Goal: Ask a question

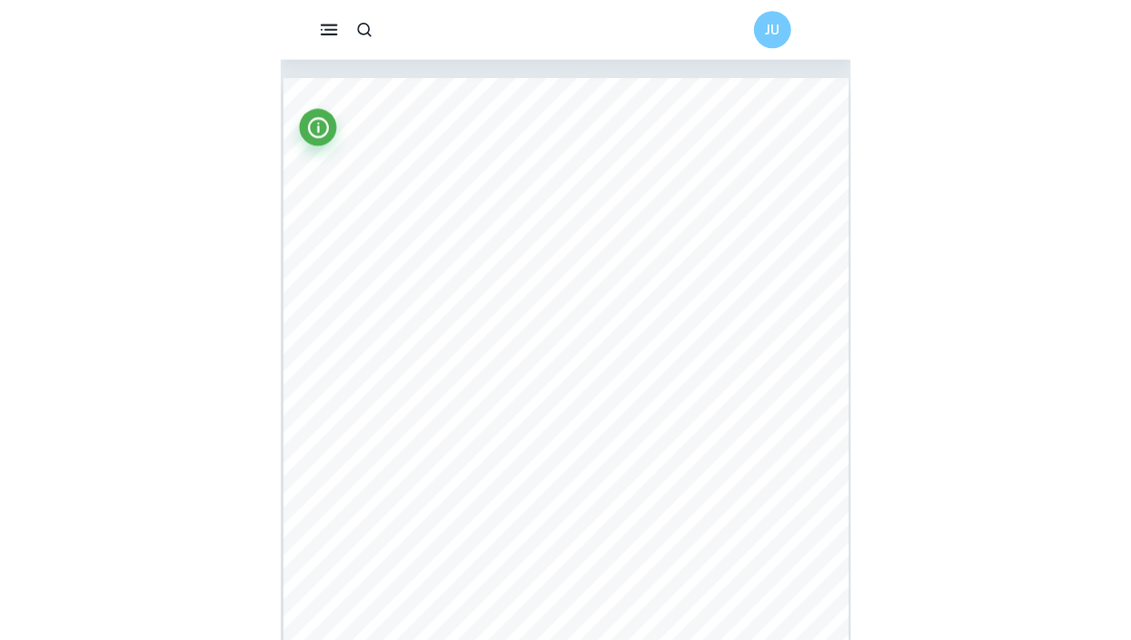
scroll to position [1897, 0]
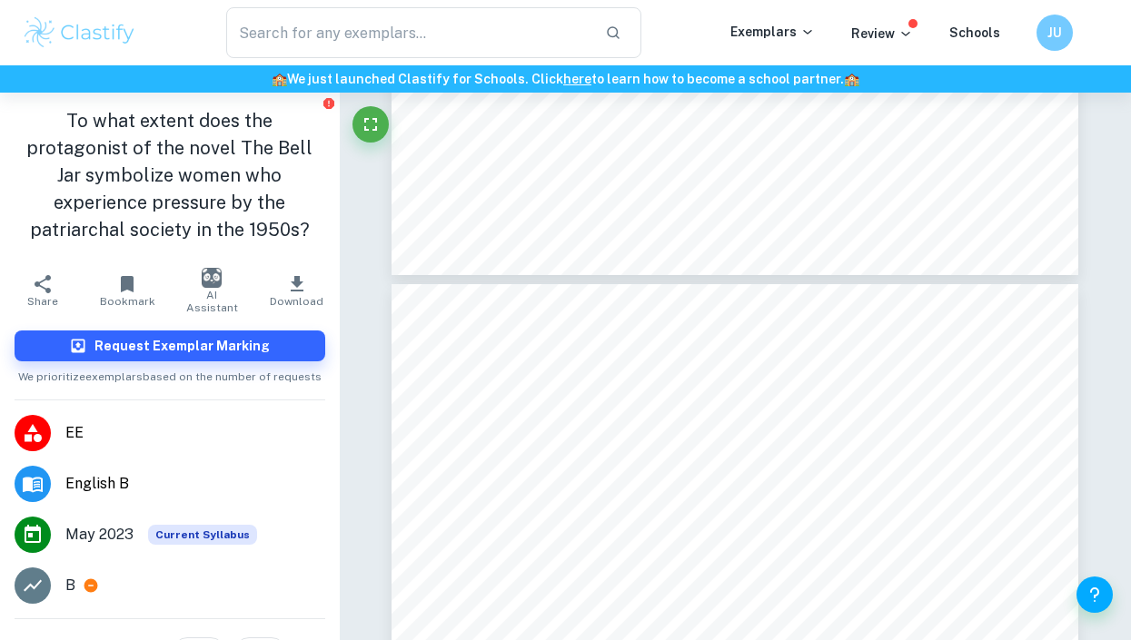
click at [100, 35] on img at bounding box center [79, 33] width 115 height 36
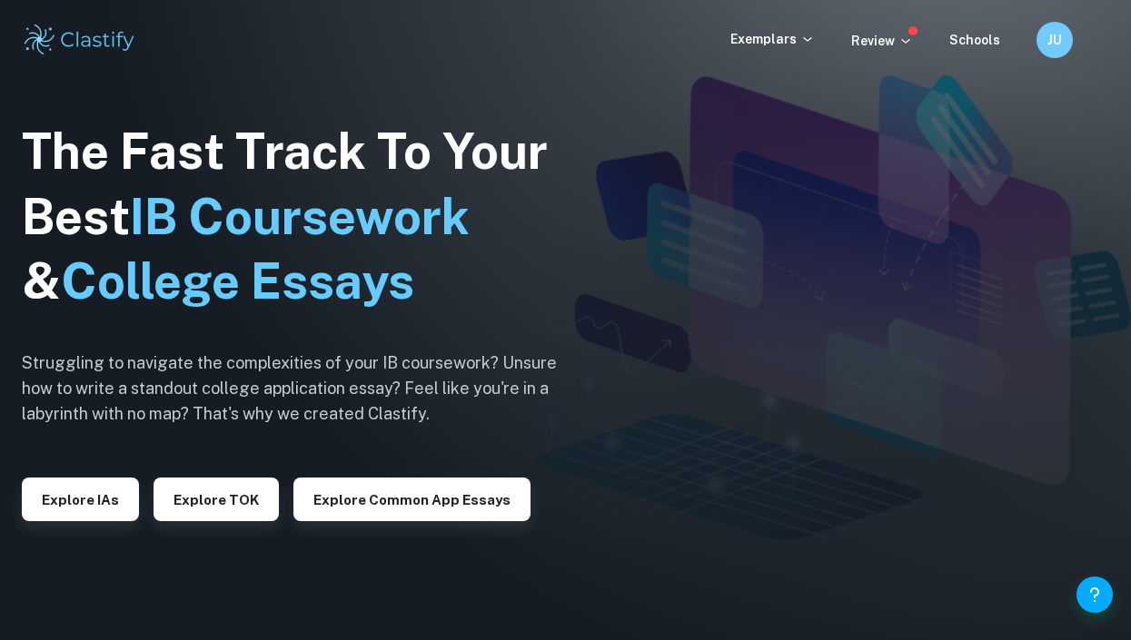
click at [79, 35] on img at bounding box center [79, 40] width 115 height 36
click at [556, 37] on p "Exemplars" at bounding box center [772, 39] width 84 height 20
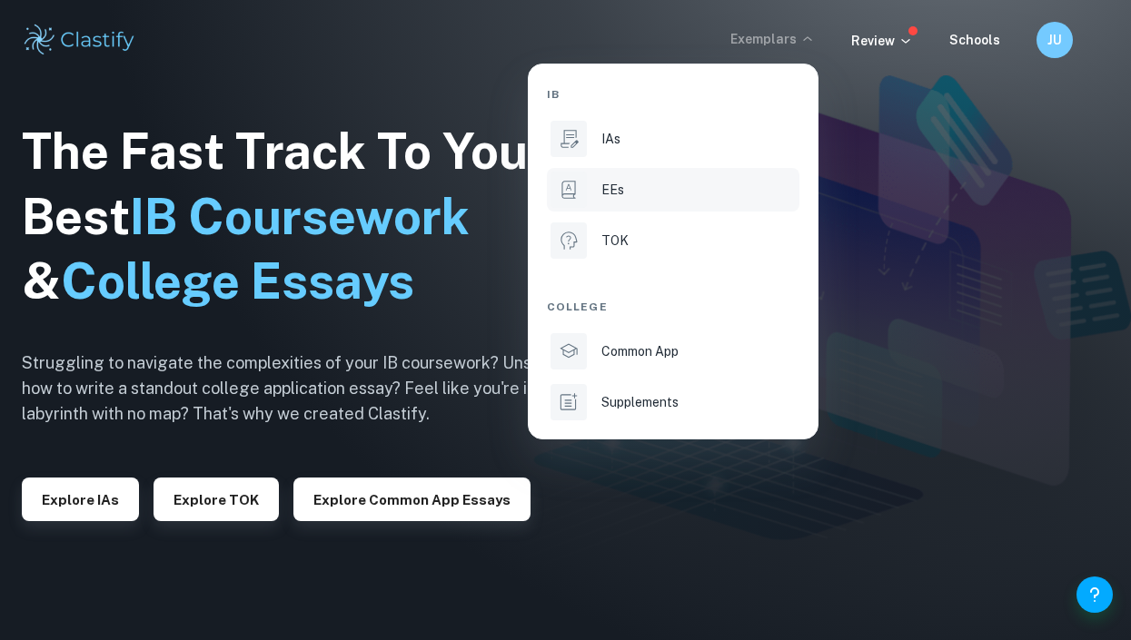
click at [556, 203] on li "EEs" at bounding box center [673, 190] width 253 height 44
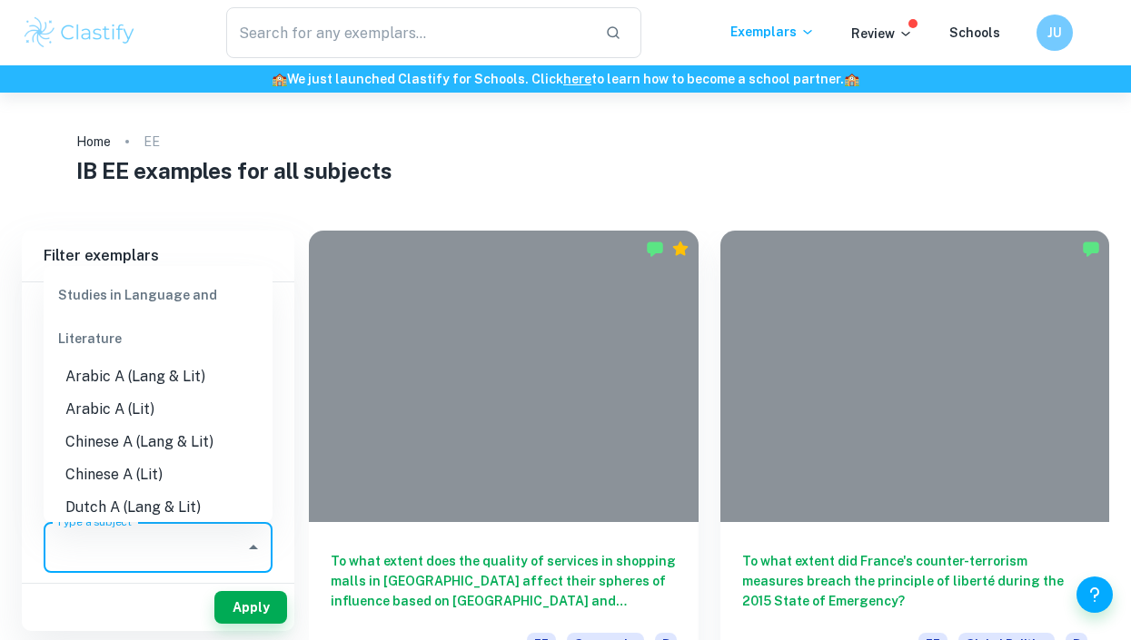
click at [90, 538] on input "Type a subject" at bounding box center [144, 547] width 185 height 35
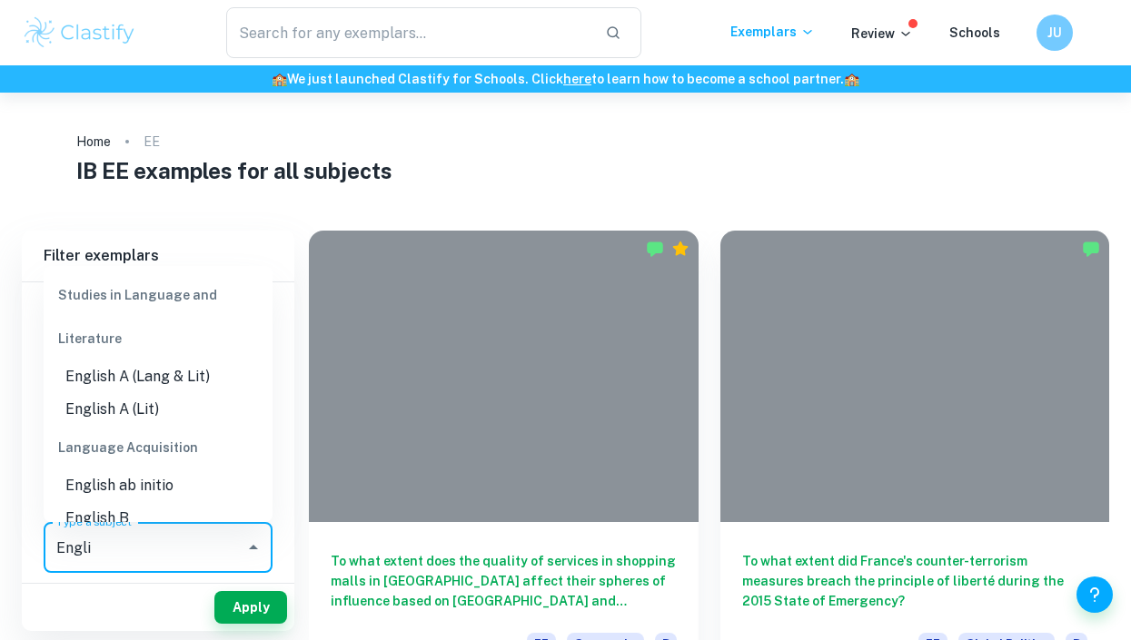
click at [149, 513] on li "English B" at bounding box center [158, 518] width 229 height 33
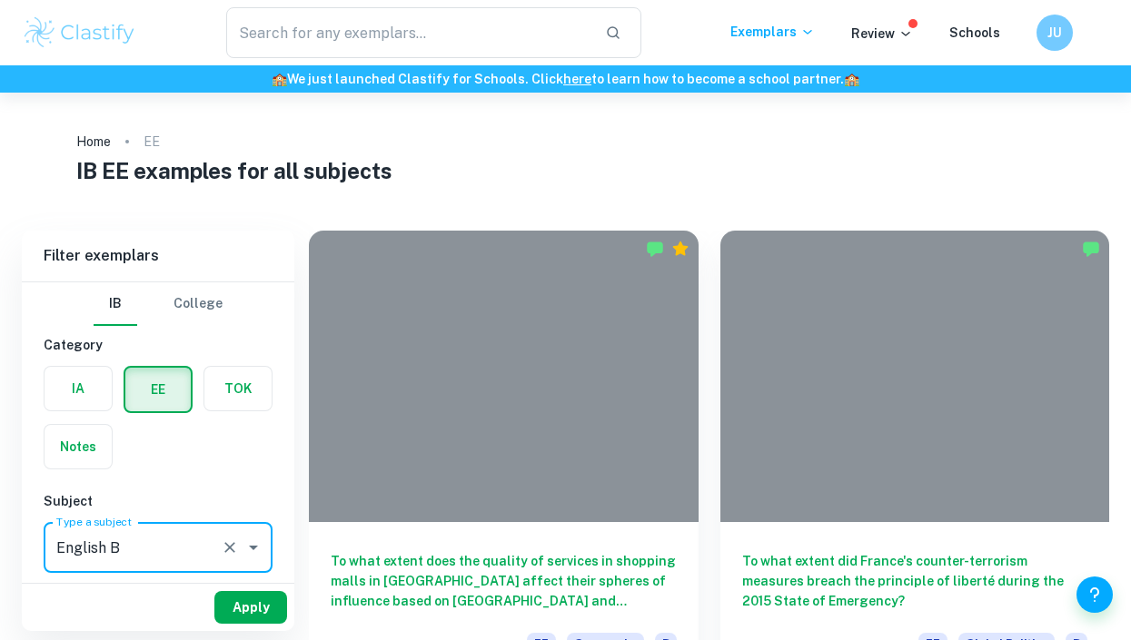
type input "English B"
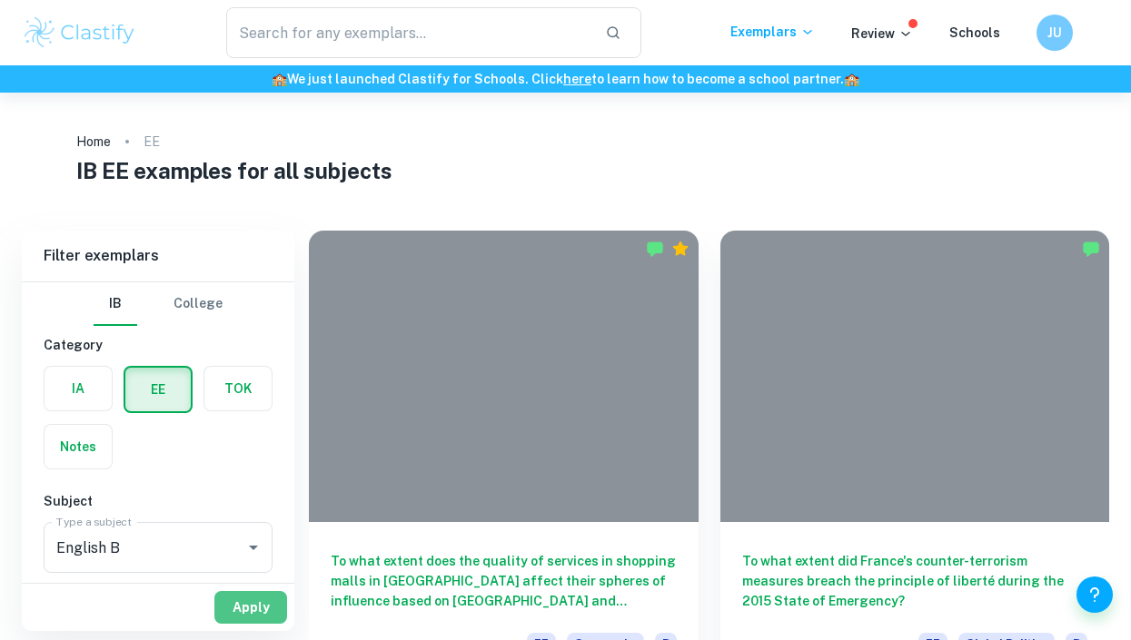
click at [244, 608] on button "Apply" at bounding box center [250, 607] width 73 height 33
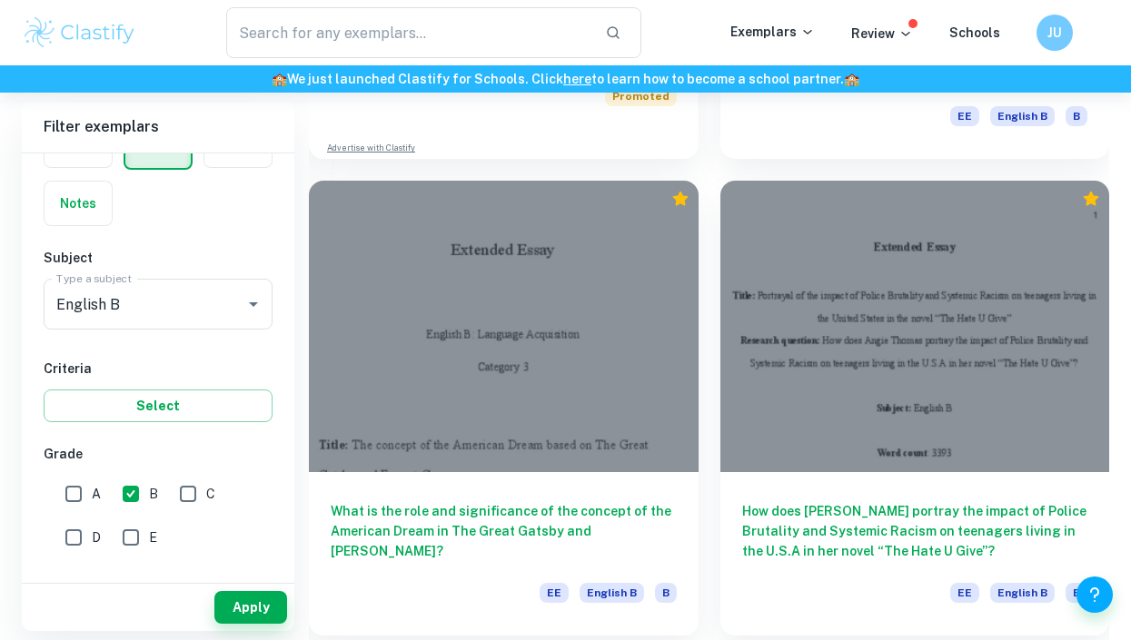
scroll to position [1006, 0]
click at [77, 507] on input "A" at bounding box center [73, 494] width 36 height 36
checkbox input "true"
click at [134, 501] on input "B" at bounding box center [131, 494] width 36 height 36
checkbox input "false"
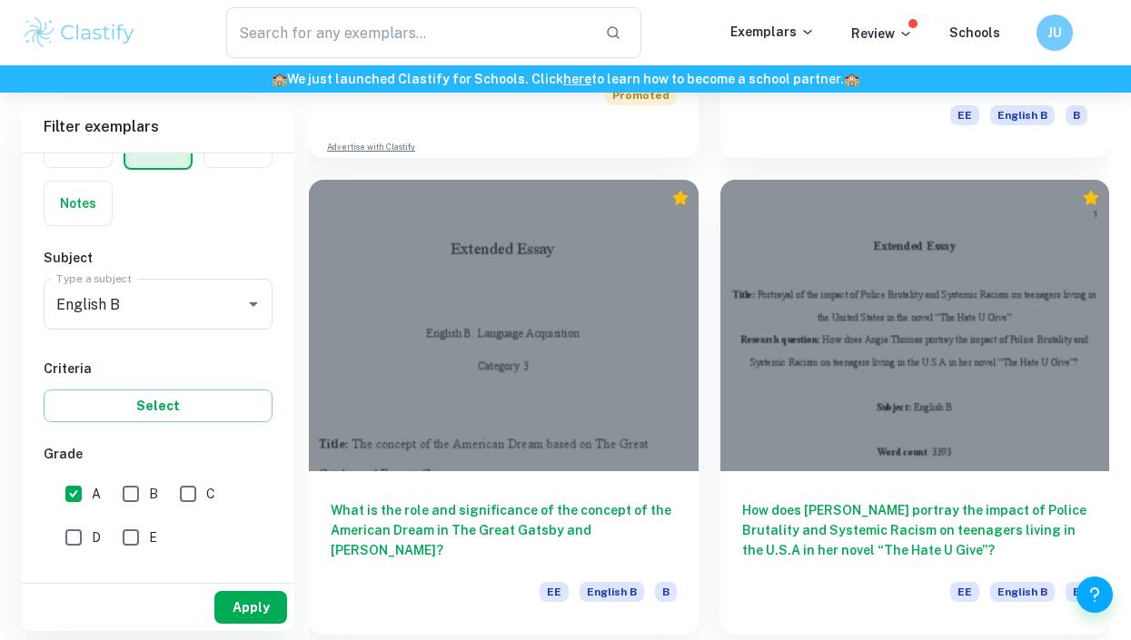
click at [233, 619] on button "Apply" at bounding box center [250, 607] width 73 height 33
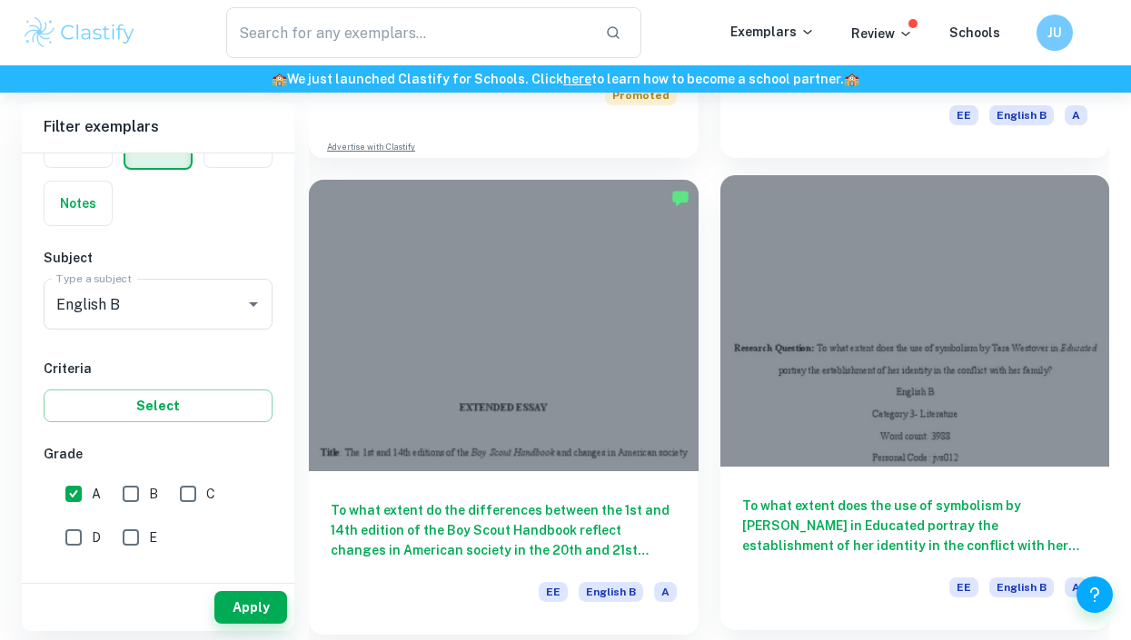
click at [556, 450] on div at bounding box center [915, 321] width 390 height 292
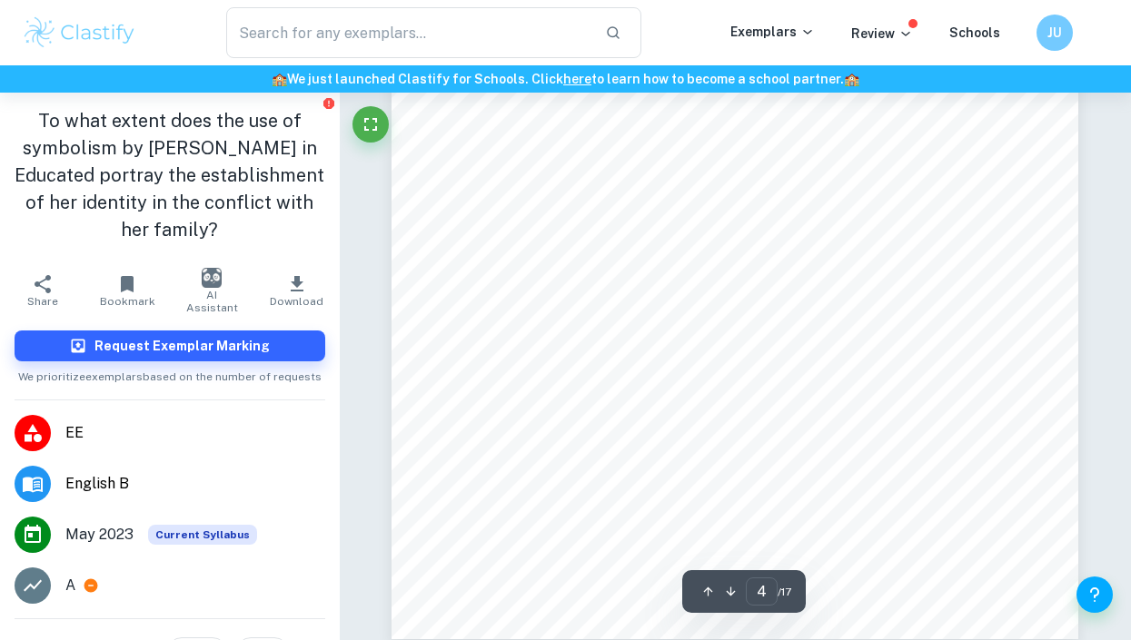
scroll to position [3170, 0]
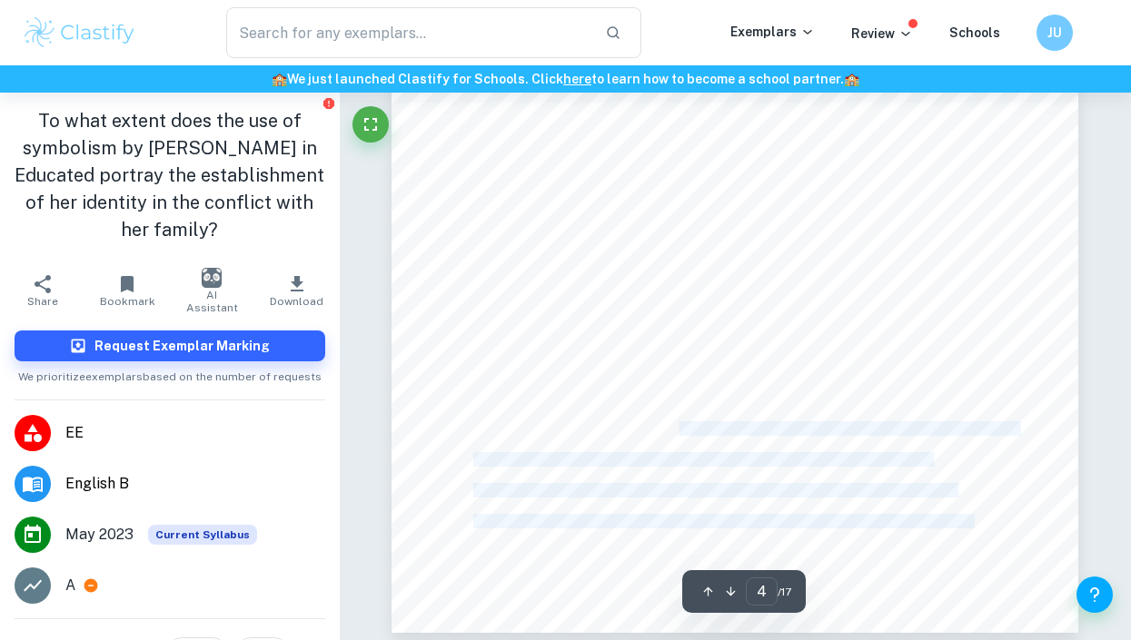
drag, startPoint x: 620, startPoint y: 551, endPoint x: 656, endPoint y: 421, distance: 134.6
click at [556, 421] on div "English B Extended Essay Identity in [PERSON_NAME] Westover9s Educated 4 [DEMOG…" at bounding box center [734, 189] width 687 height 888
click at [556, 422] on span "According to [PERSON_NAME] et al (1993), identity refers to how people perceive…" at bounding box center [745, 429] width 544 height 14
drag, startPoint x: 656, startPoint y: 421, endPoint x: 641, endPoint y: 549, distance: 128.0
click at [556, 549] on div "English B Extended Essay Identity in [PERSON_NAME] Westover9s Educated 4 [DEMOG…" at bounding box center [734, 189] width 687 height 888
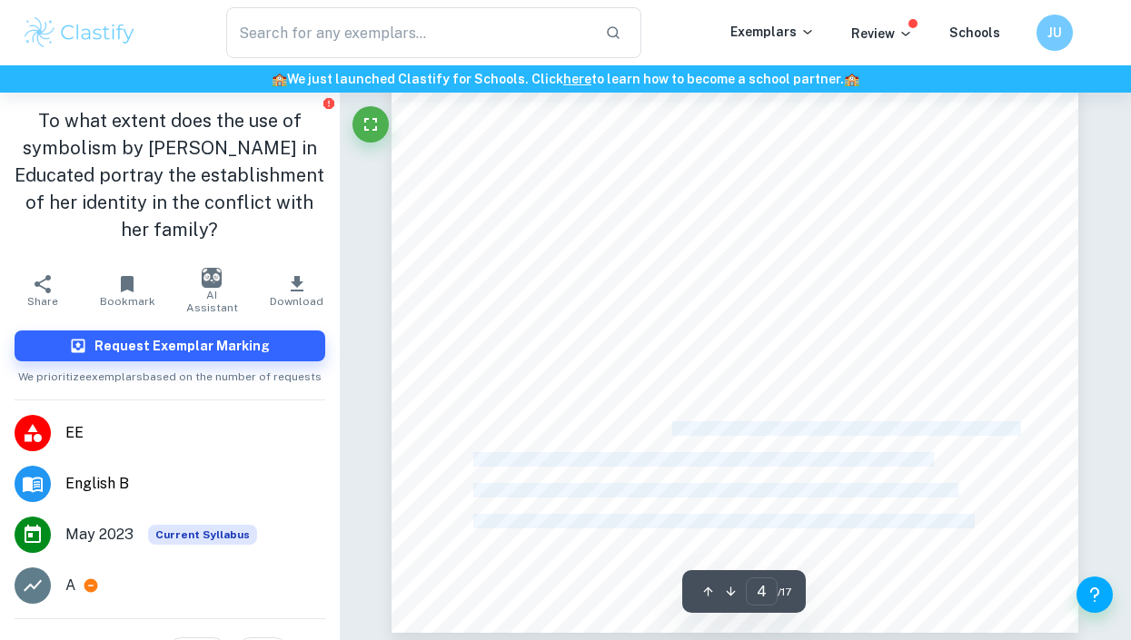
click at [556, 549] on div "English B Extended Essay Identity in [PERSON_NAME] Westover9s Educated 4 [DEMOG…" at bounding box center [734, 189] width 687 height 888
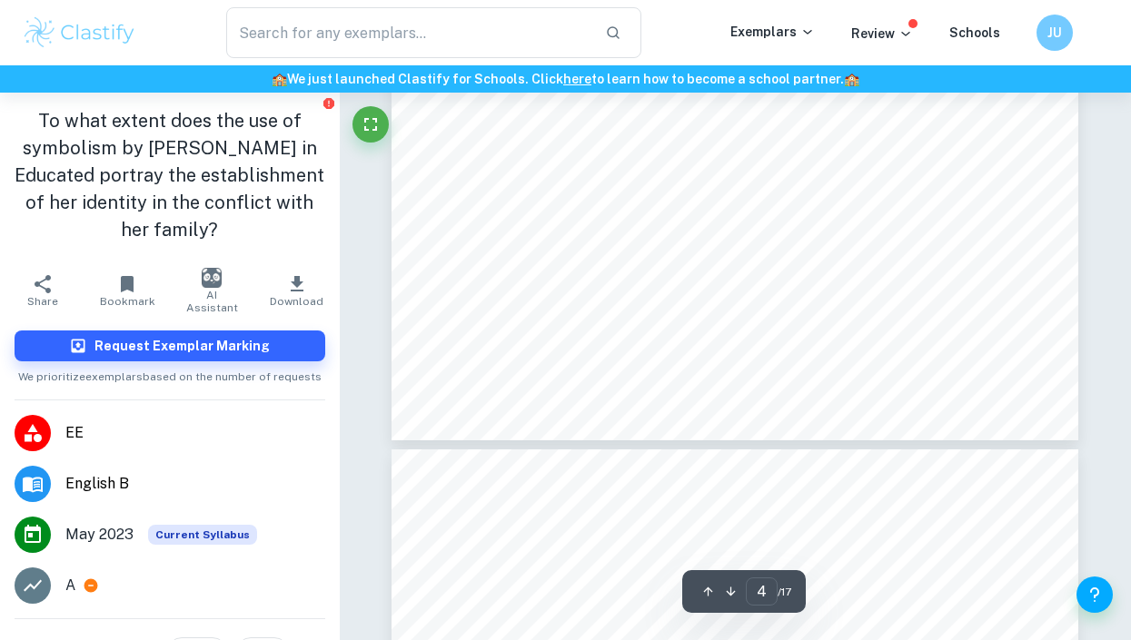
type input "5"
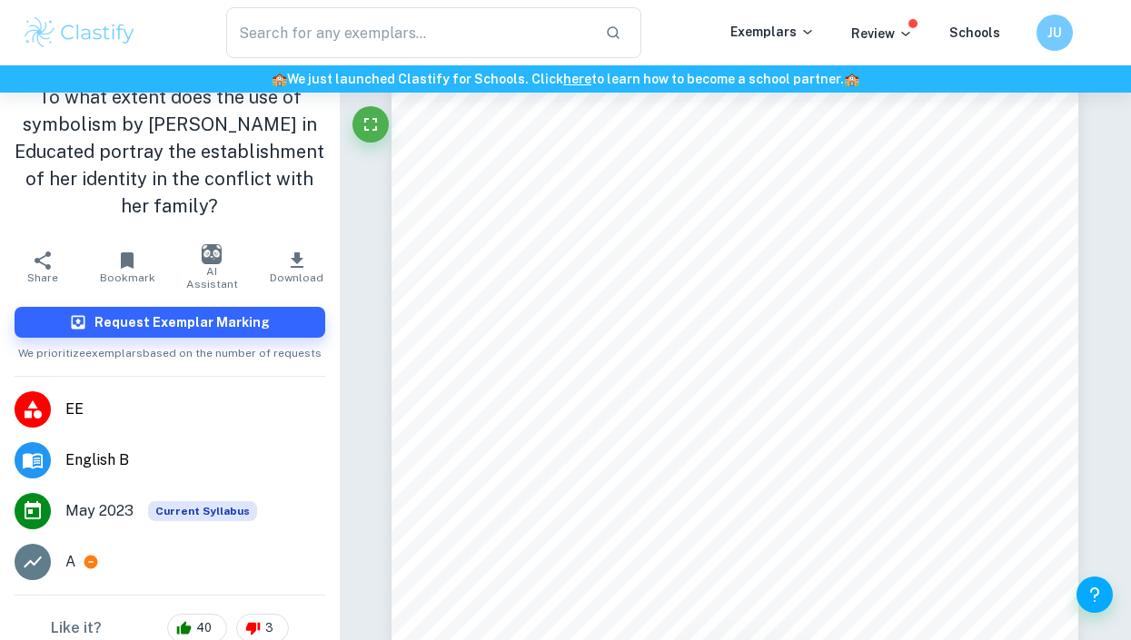
scroll to position [25, 0]
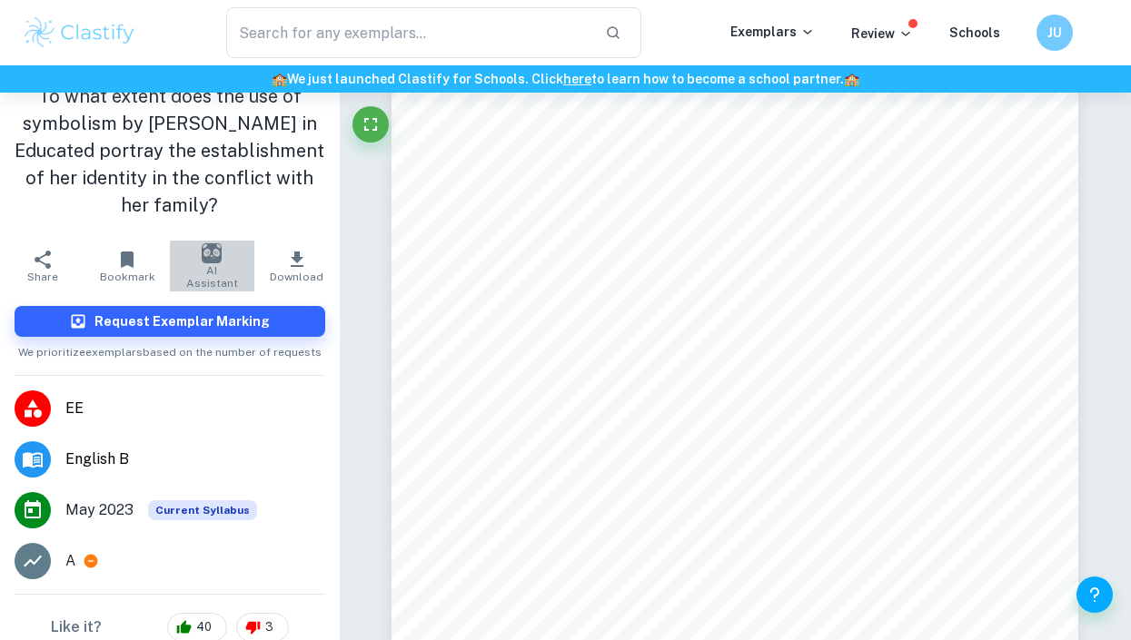
click at [211, 258] on img "button" at bounding box center [212, 253] width 20 height 20
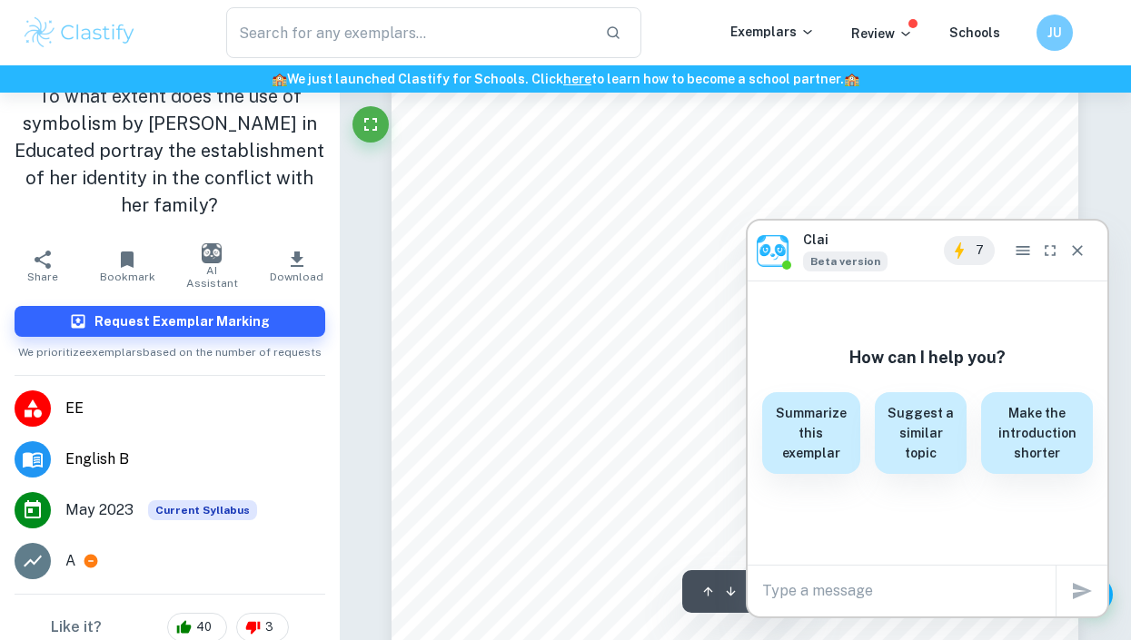
click at [556, 586] on textarea at bounding box center [908, 590] width 293 height 21
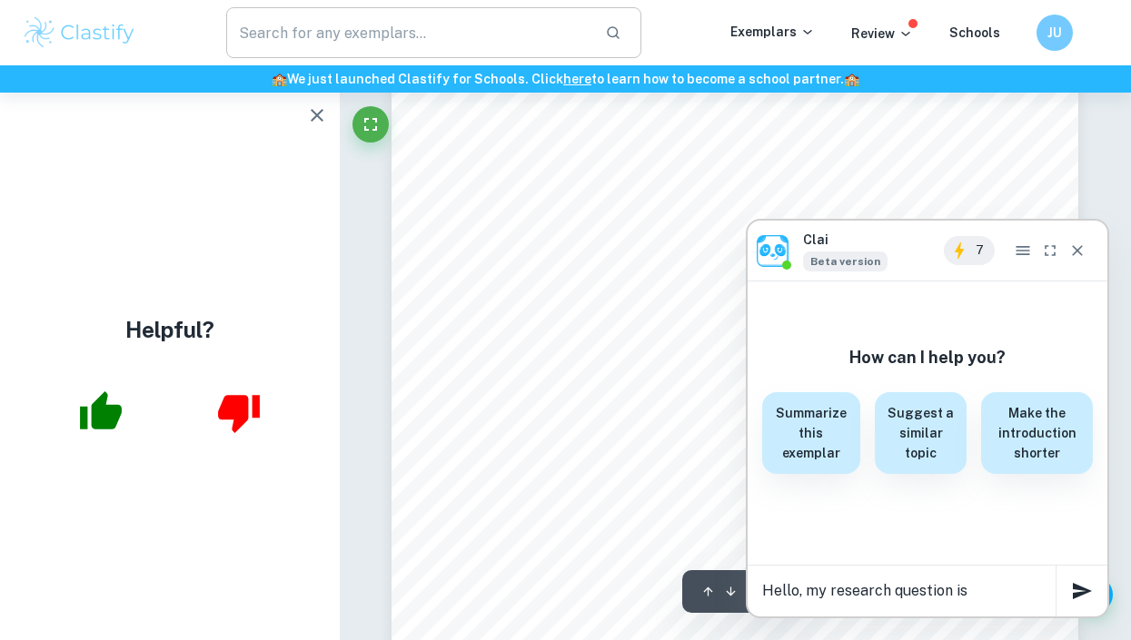
scroll to position [0, 0]
paste textarea "To what extent did [PERSON_NAME], in her novel The Color Purple, portray [PERSO…"
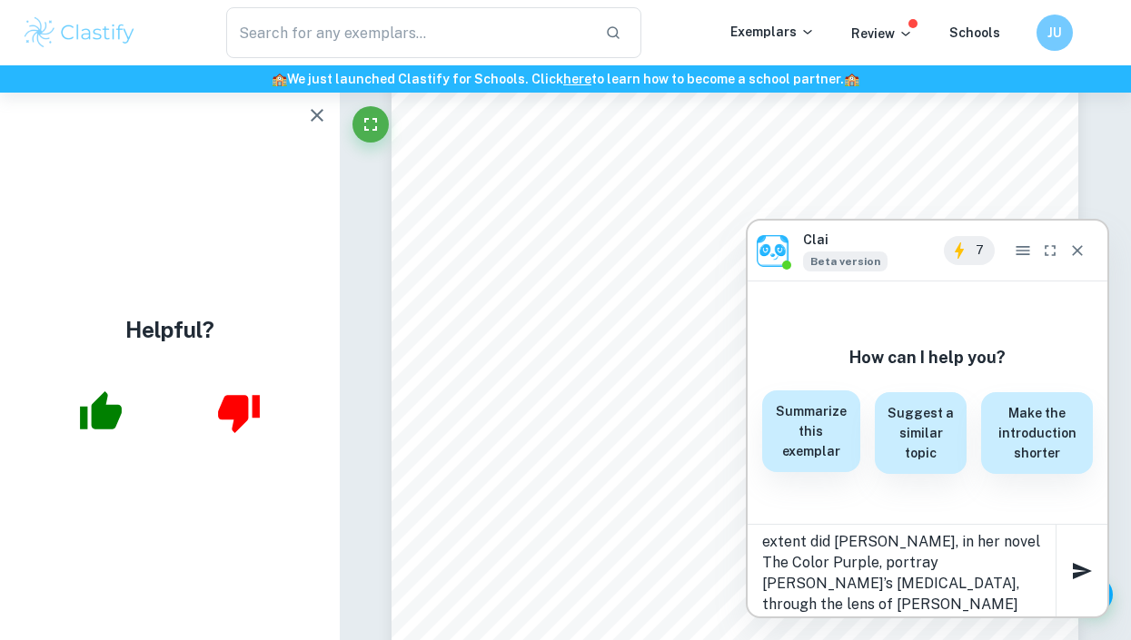
scroll to position [39, 0]
paste textarea "Repression"
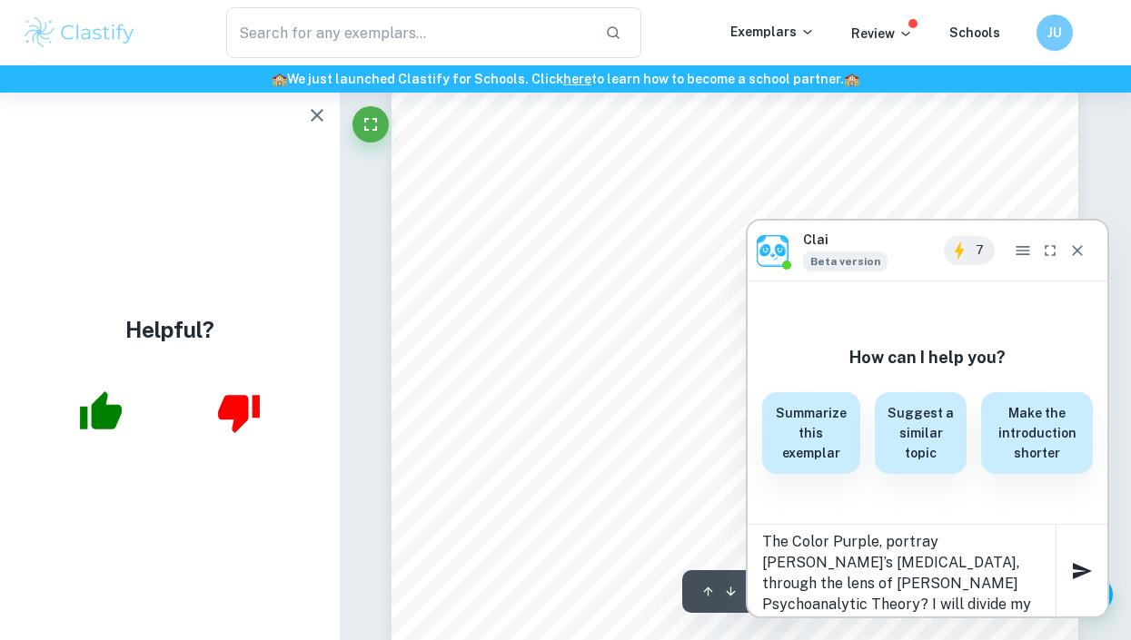
paste textarea "The Return of the Repressed"
paste textarea "Sublimation"
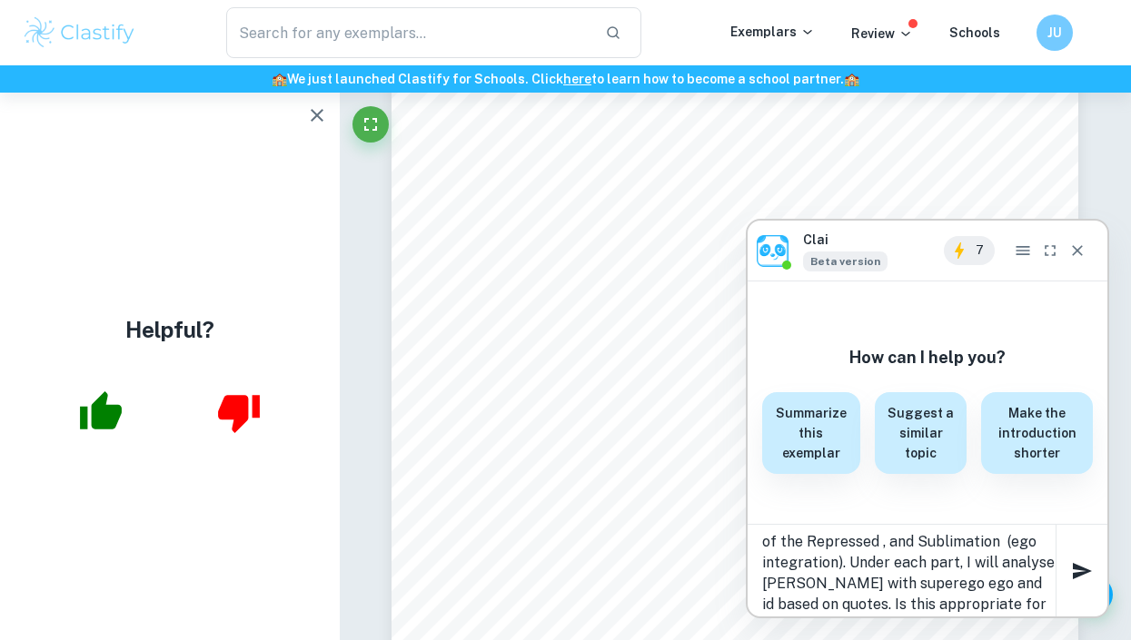
scroll to position [164, 0]
type textarea "Hello, my research question is To what extent did [PERSON_NAME], in her novel T…"
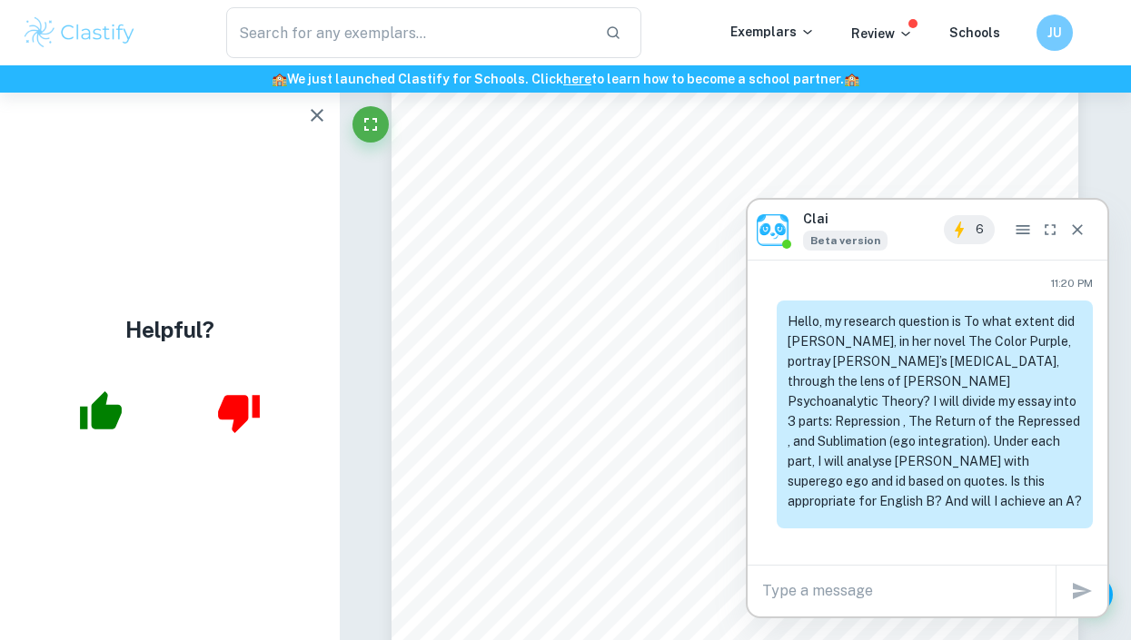
scroll to position [0, 0]
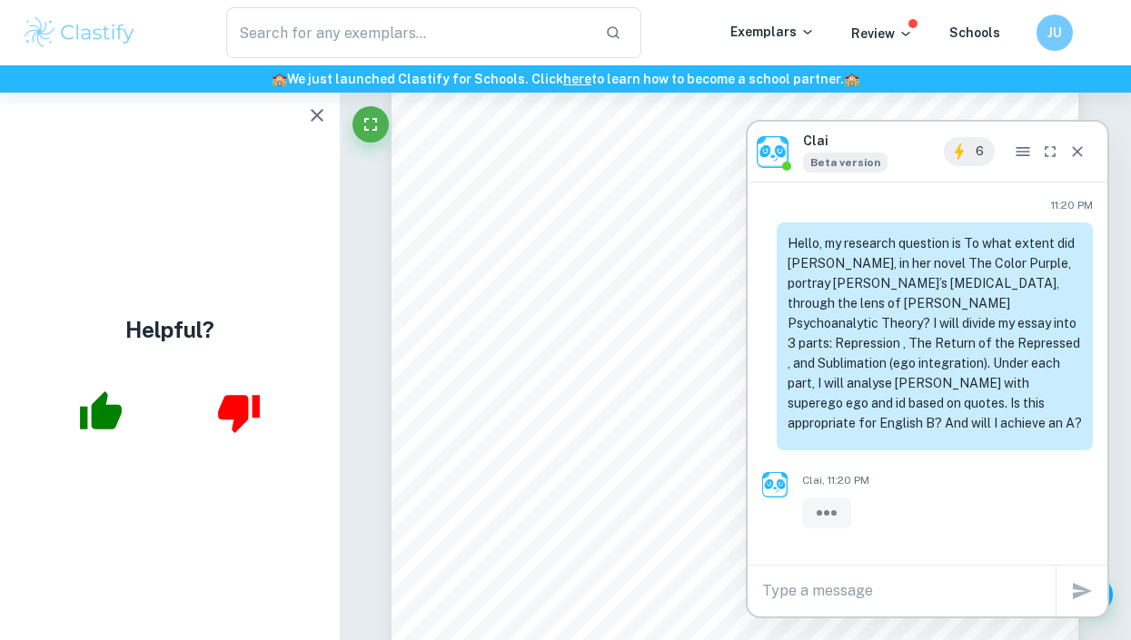
click at [556, 298] on p "Hello, my research question is To what extent did [PERSON_NAME], in her novel T…" at bounding box center [935, 333] width 294 height 200
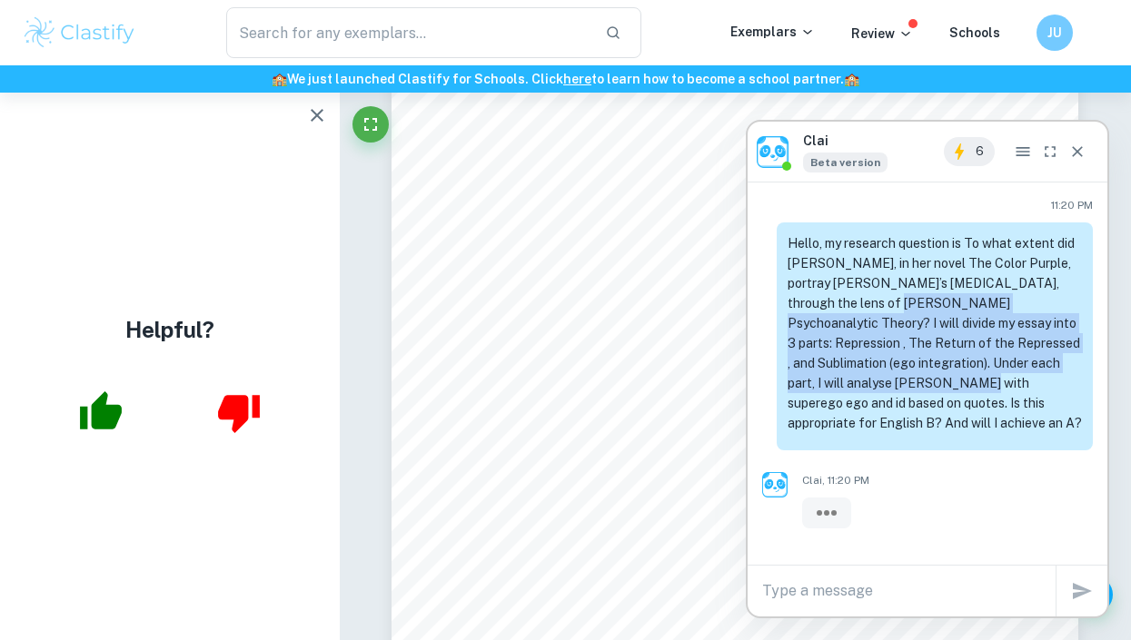
drag, startPoint x: 877, startPoint y: 330, endPoint x: 877, endPoint y: 381, distance: 51.8
click at [556, 381] on p "Hello, my research question is To what extent did [PERSON_NAME], in her novel T…" at bounding box center [935, 333] width 294 height 200
drag, startPoint x: 877, startPoint y: 381, endPoint x: 891, endPoint y: 273, distance: 108.9
click at [556, 273] on p "Hello, my research question is To what extent did [PERSON_NAME], in her novel T…" at bounding box center [935, 333] width 294 height 200
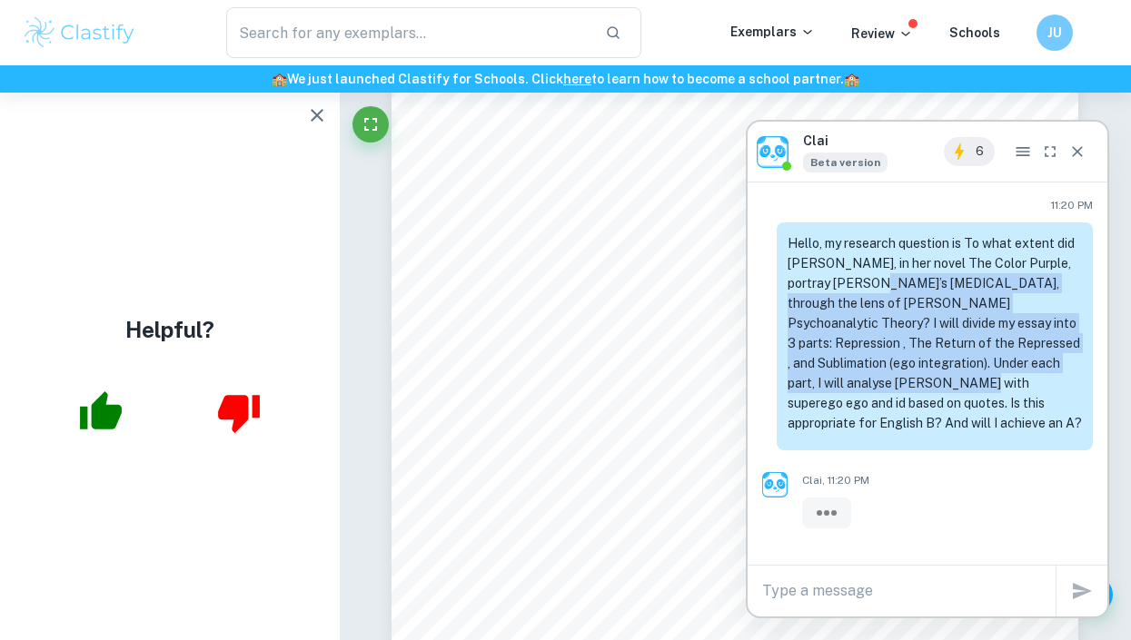
click at [556, 273] on p "Hello, my research question is To what extent did [PERSON_NAME], in her novel T…" at bounding box center [935, 333] width 294 height 200
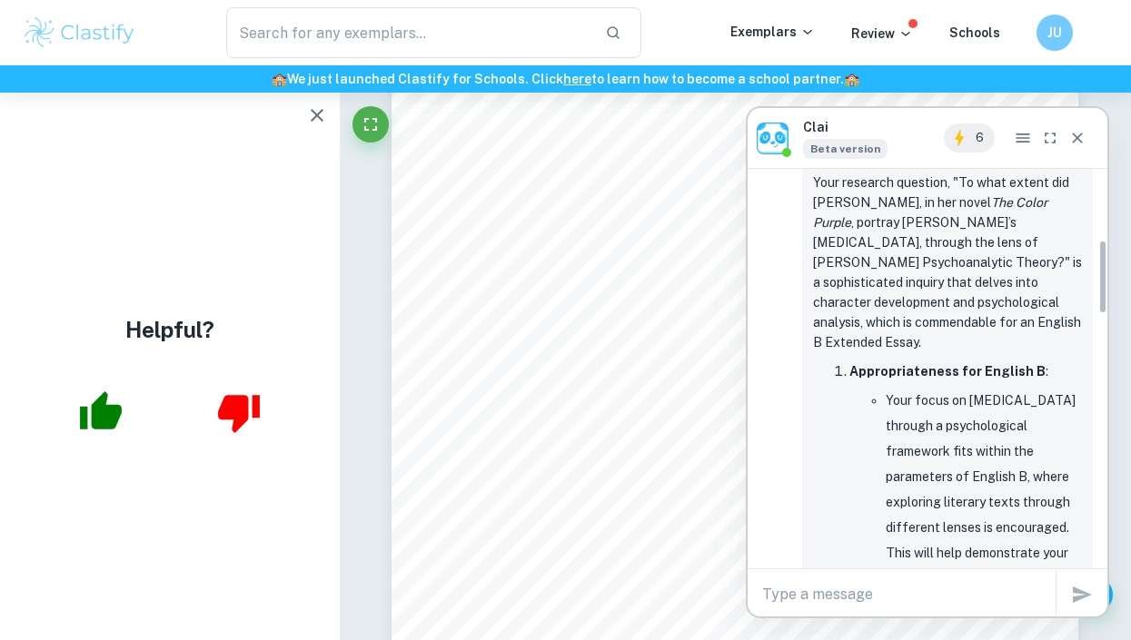
scroll to position [377, 0]
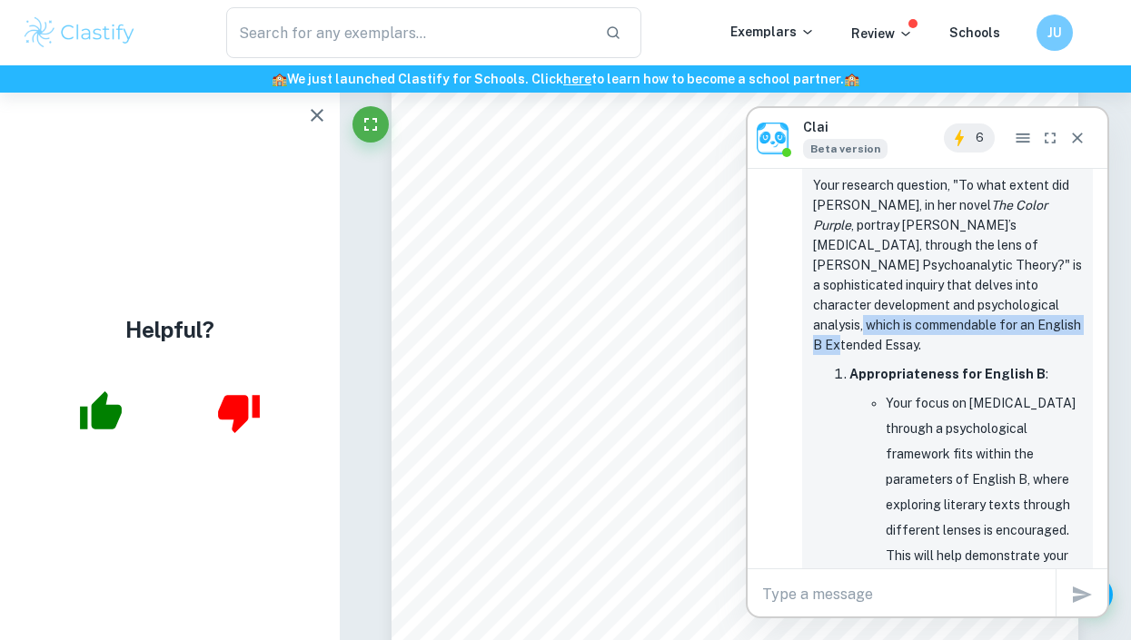
drag, startPoint x: 936, startPoint y: 302, endPoint x: 989, endPoint y: 321, distance: 56.0
click at [556, 321] on p "Your research question, "To what extent did [PERSON_NAME], in her novel The Col…" at bounding box center [947, 265] width 269 height 180
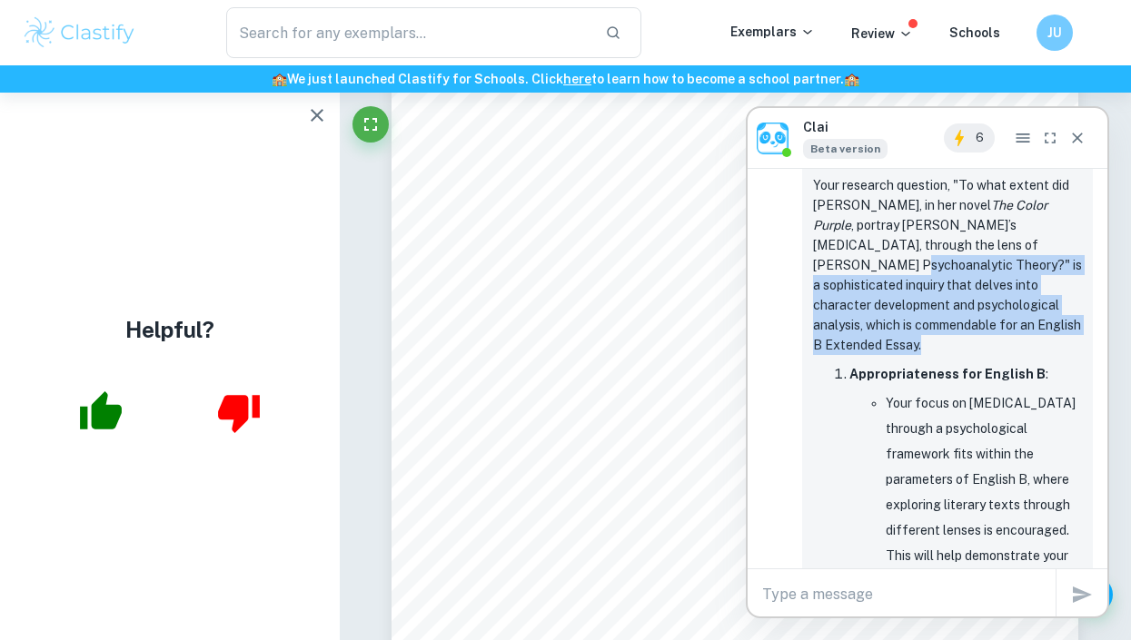
drag, startPoint x: 989, startPoint y: 321, endPoint x: 990, endPoint y: 242, distance: 79.0
click at [556, 242] on p "Your research question, "To what extent did [PERSON_NAME], in her novel The Col…" at bounding box center [947, 265] width 269 height 180
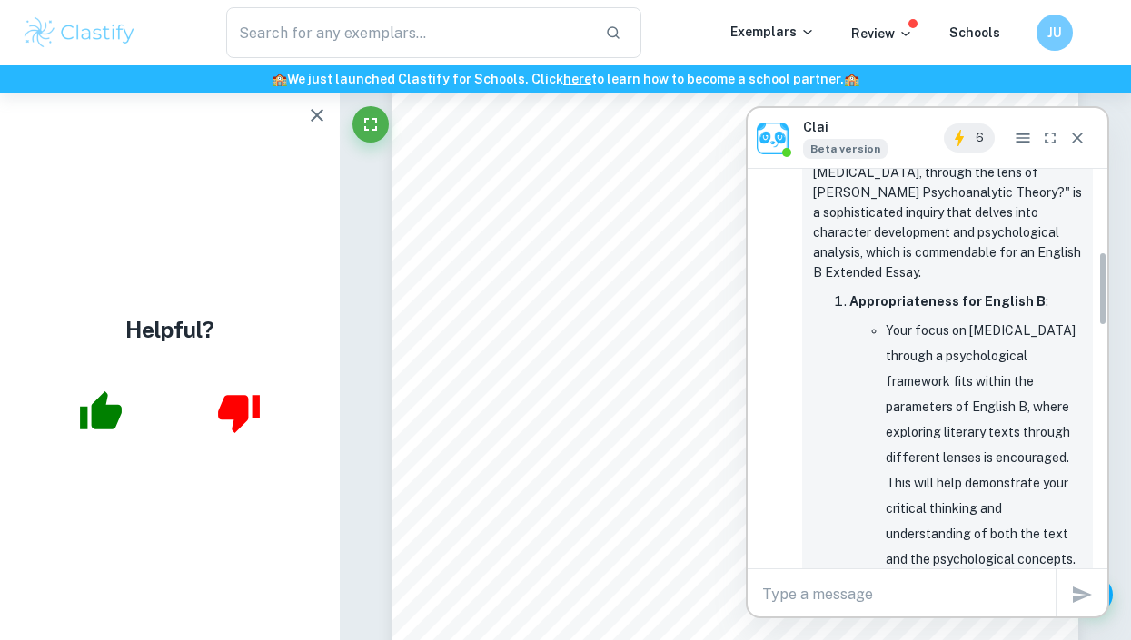
scroll to position [451, 0]
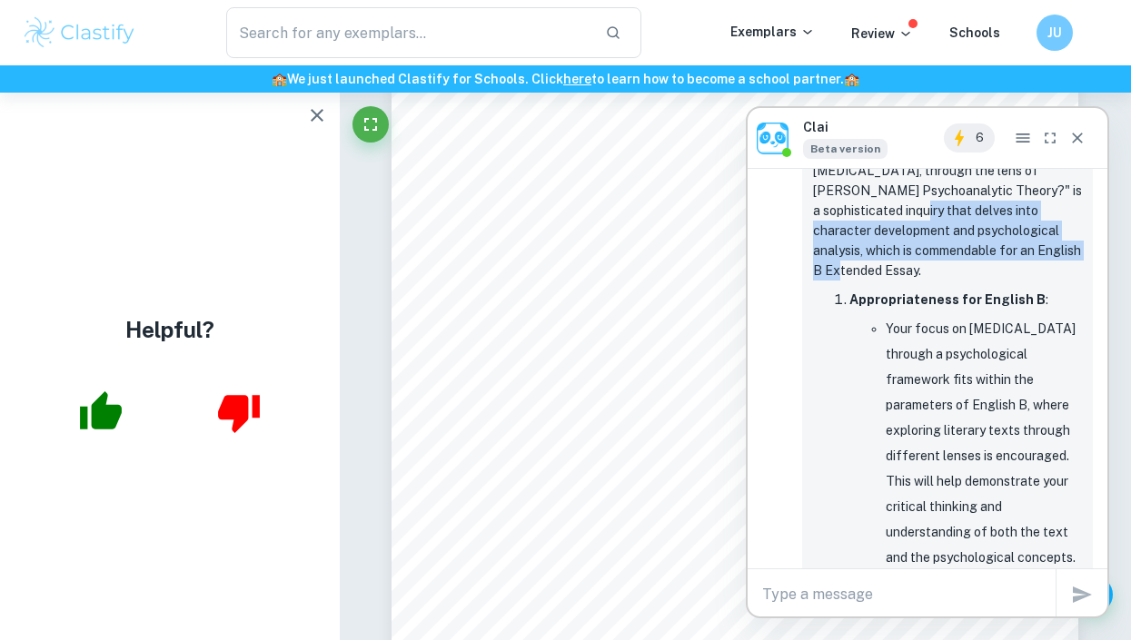
drag, startPoint x: 990, startPoint y: 242, endPoint x: 990, endPoint y: 199, distance: 42.7
click at [556, 199] on p "Your research question, "To what extent did [PERSON_NAME], in her novel The Col…" at bounding box center [947, 191] width 269 height 180
drag, startPoint x: 990, startPoint y: 199, endPoint x: 1003, endPoint y: 276, distance: 78.2
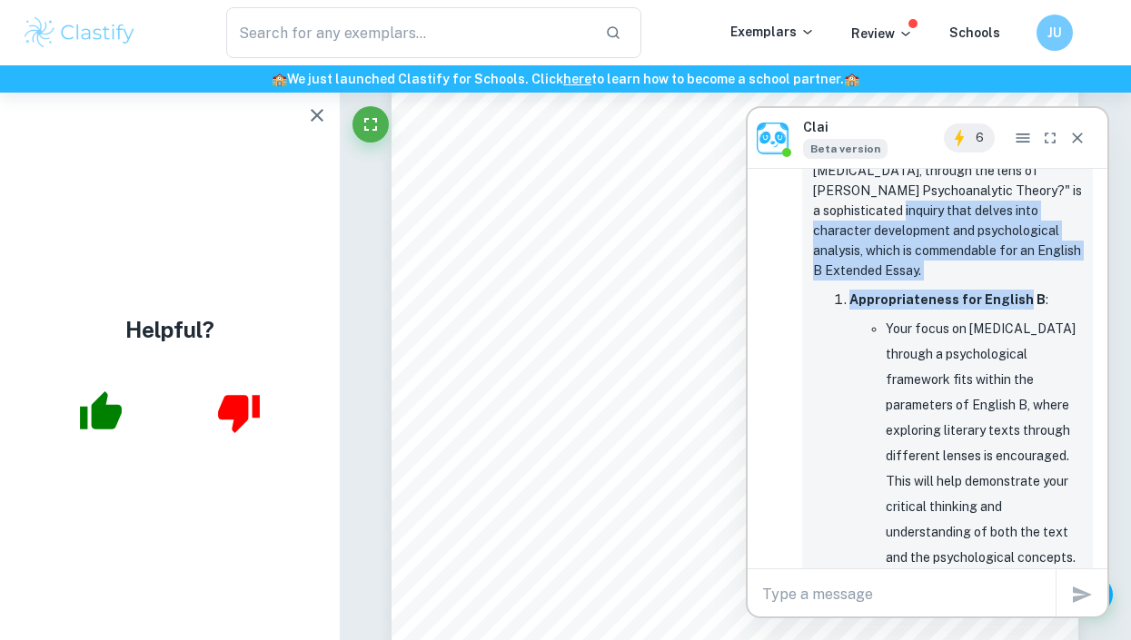
click at [556, 292] on strong "Appropriateness for English B" at bounding box center [947, 299] width 196 height 15
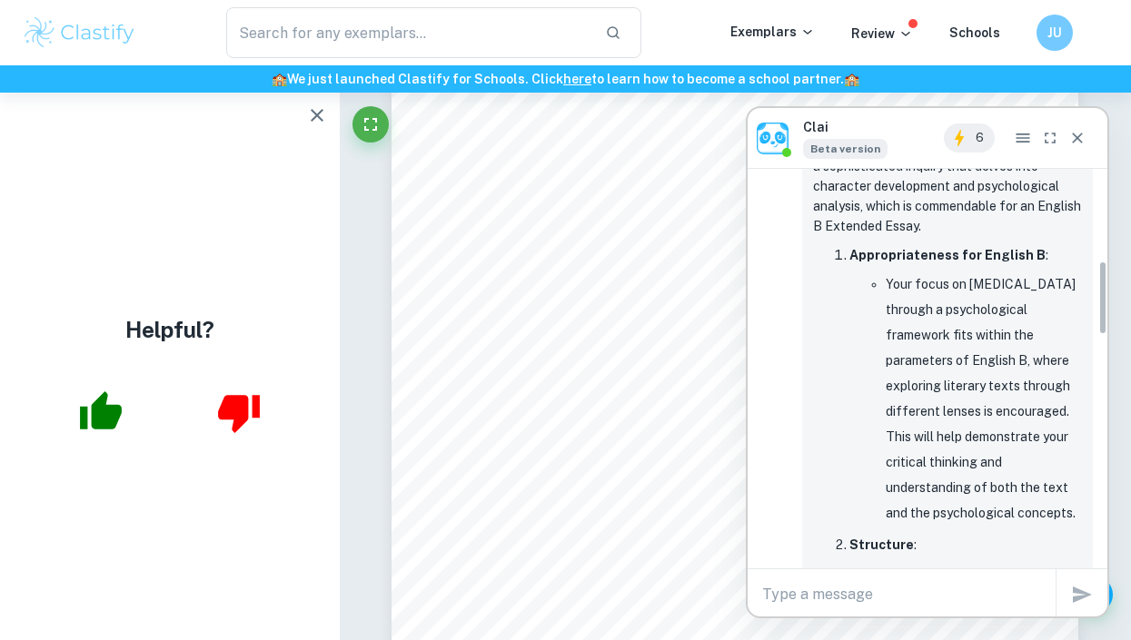
scroll to position [497, 0]
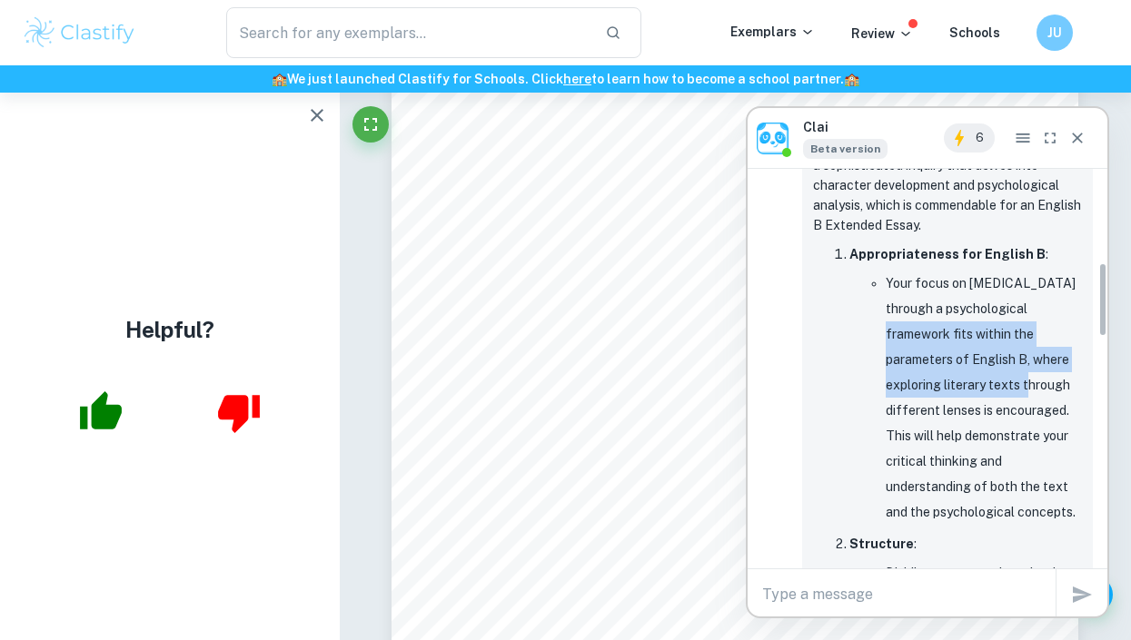
drag, startPoint x: 1003, startPoint y: 276, endPoint x: 1010, endPoint y: 366, distance: 90.2
click at [556, 366] on li "Your focus on [MEDICAL_DATA] through a psychological framework fits within the …" at bounding box center [984, 398] width 196 height 254
drag, startPoint x: 1010, startPoint y: 366, endPoint x: 1006, endPoint y: 296, distance: 70.0
click at [556, 296] on li "Your focus on [MEDICAL_DATA] through a psychological framework fits within the …" at bounding box center [984, 398] width 196 height 254
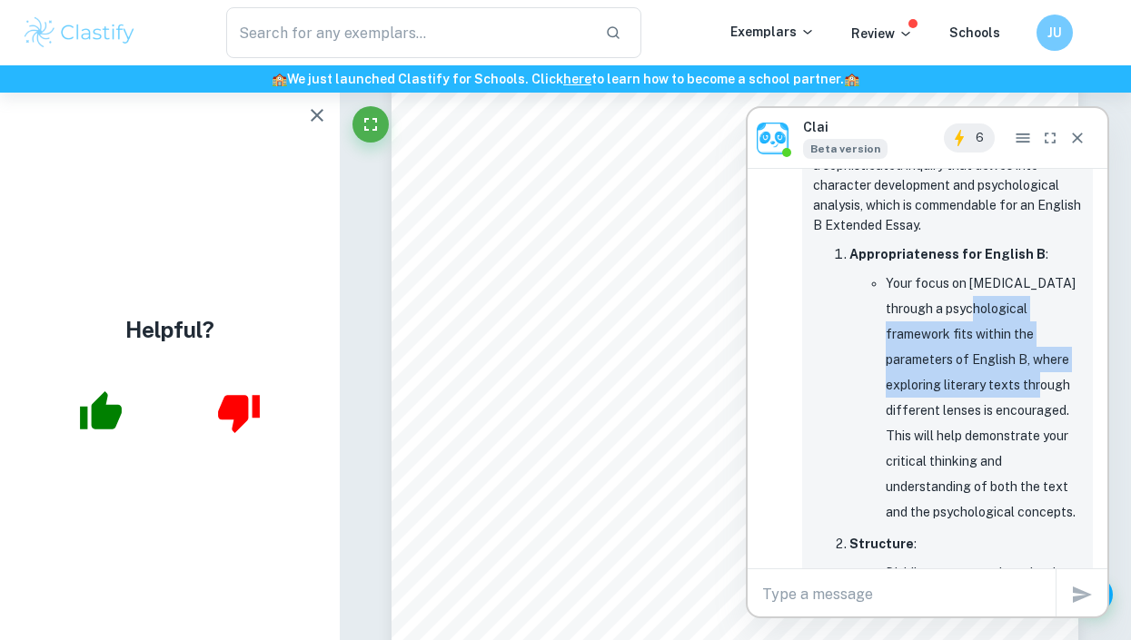
click at [556, 296] on li "Your focus on [MEDICAL_DATA] through a psychological framework fits within the …" at bounding box center [984, 398] width 196 height 254
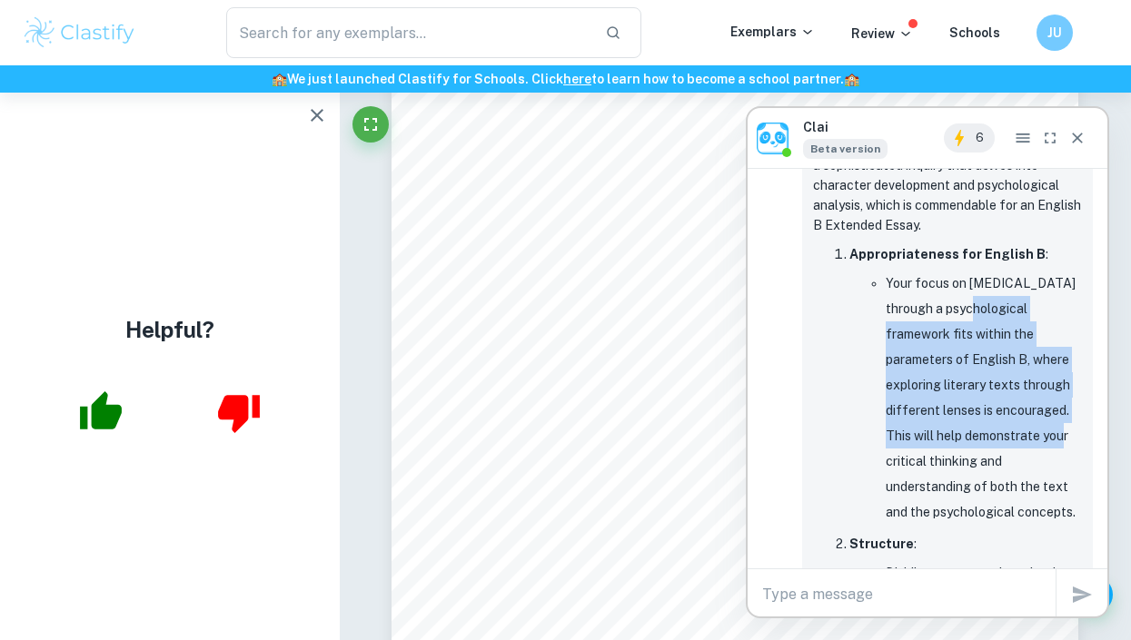
drag, startPoint x: 1006, startPoint y: 296, endPoint x: 1018, endPoint y: 406, distance: 110.5
click at [556, 406] on li "Your focus on [MEDICAL_DATA] through a psychological framework fits within the …" at bounding box center [984, 398] width 196 height 254
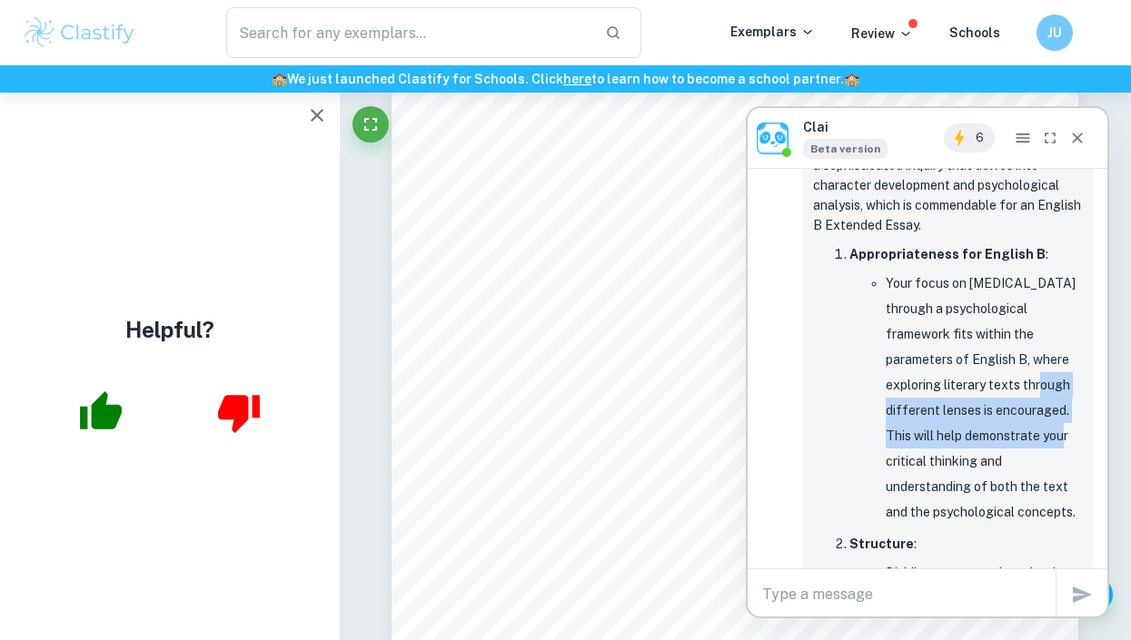
drag, startPoint x: 1018, startPoint y: 406, endPoint x: 1020, endPoint y: 375, distance: 30.9
click at [556, 375] on li "Your focus on [MEDICAL_DATA] through a psychological framework fits within the …" at bounding box center [984, 398] width 196 height 254
drag, startPoint x: 1020, startPoint y: 375, endPoint x: 1028, endPoint y: 404, distance: 30.2
click at [556, 404] on li "Your focus on [MEDICAL_DATA] through a psychological framework fits within the …" at bounding box center [984, 398] width 196 height 254
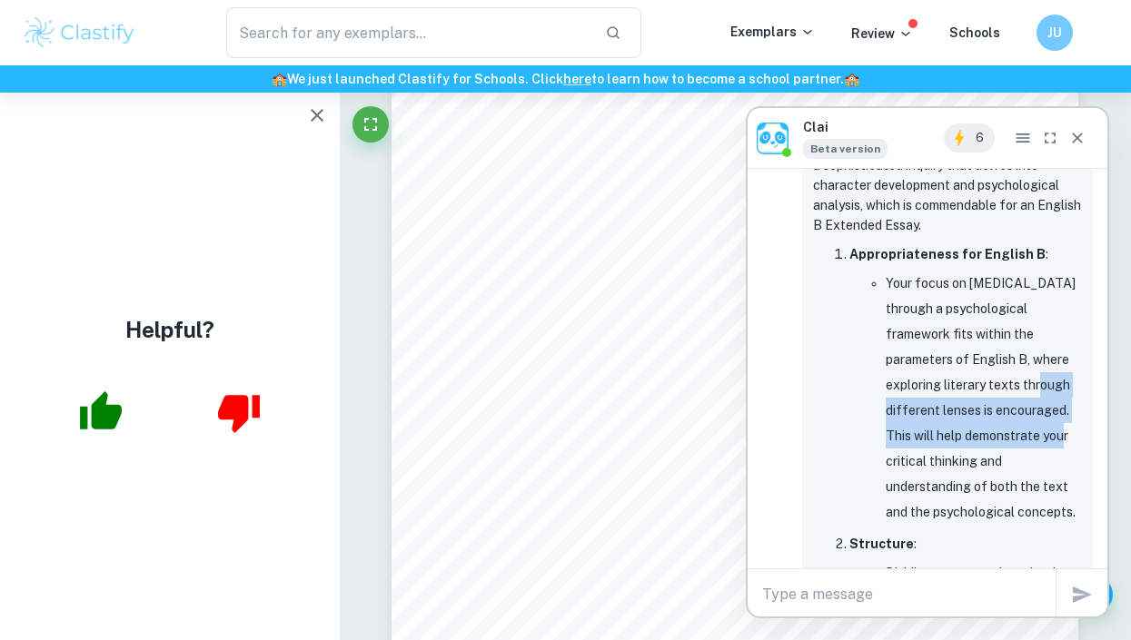
click at [556, 404] on li "Your focus on [MEDICAL_DATA] through a psychological framework fits within the …" at bounding box center [984, 398] width 196 height 254
drag, startPoint x: 1028, startPoint y: 404, endPoint x: 1022, endPoint y: 301, distance: 103.7
click at [556, 301] on li "Your focus on [MEDICAL_DATA] through a psychological framework fits within the …" at bounding box center [984, 398] width 196 height 254
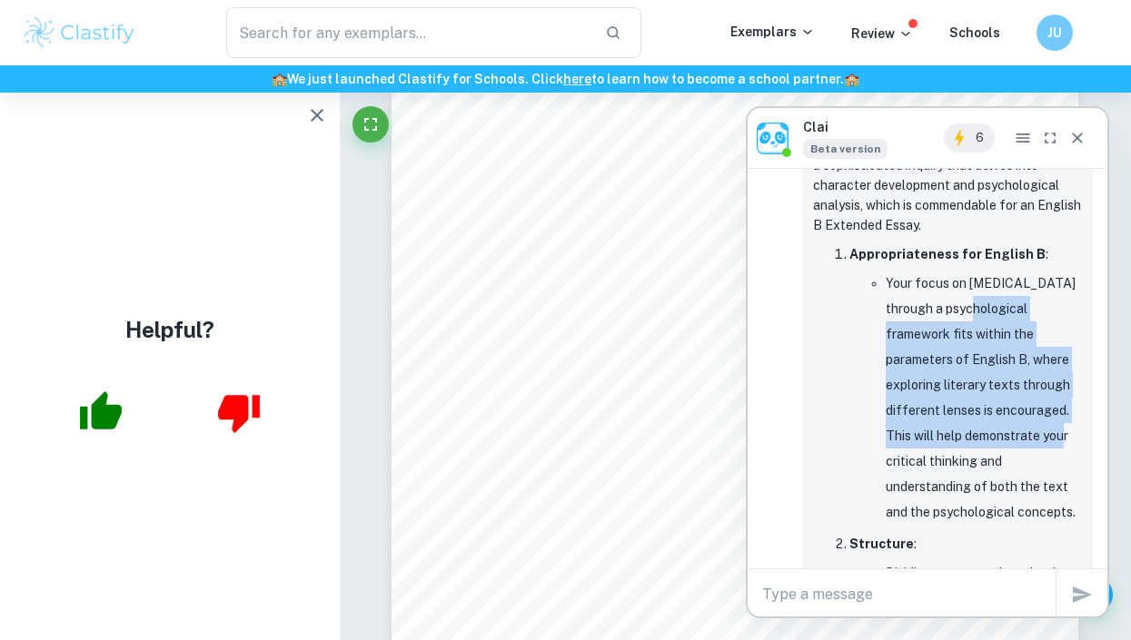
click at [556, 301] on li "Your focus on [MEDICAL_DATA] through a psychological framework fits within the …" at bounding box center [984, 398] width 196 height 254
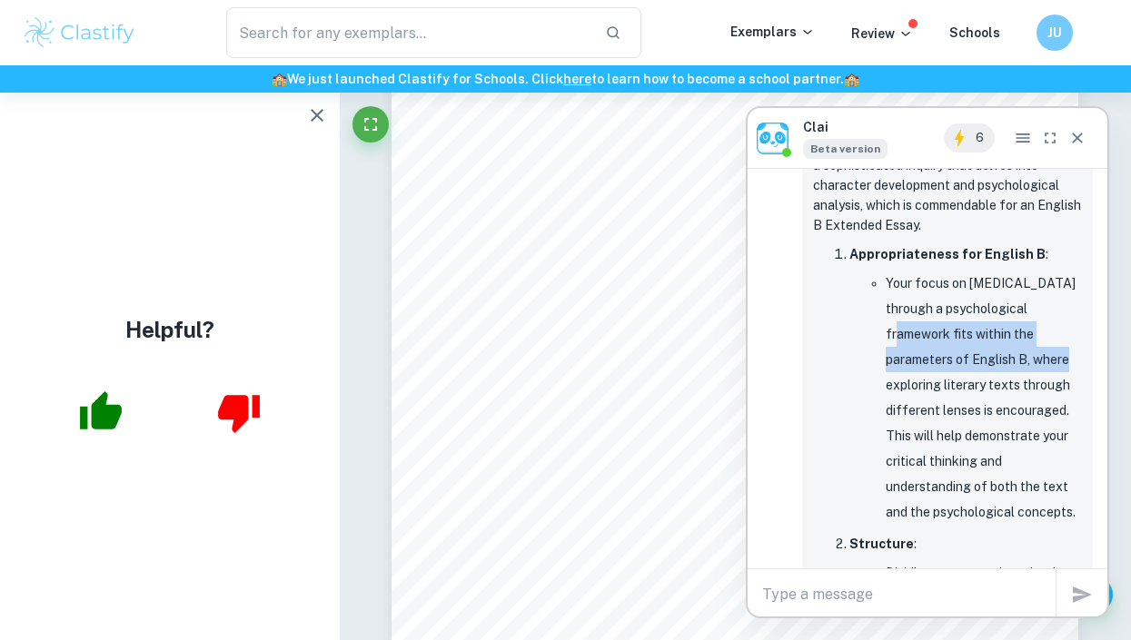
drag, startPoint x: 1022, startPoint y: 301, endPoint x: 1039, endPoint y: 334, distance: 37.8
click at [556, 334] on li "Your focus on [MEDICAL_DATA] through a psychological framework fits within the …" at bounding box center [984, 398] width 196 height 254
drag, startPoint x: 1039, startPoint y: 334, endPoint x: 1037, endPoint y: 304, distance: 30.0
click at [556, 304] on li "Your focus on [MEDICAL_DATA] through a psychological framework fits within the …" at bounding box center [984, 398] width 196 height 254
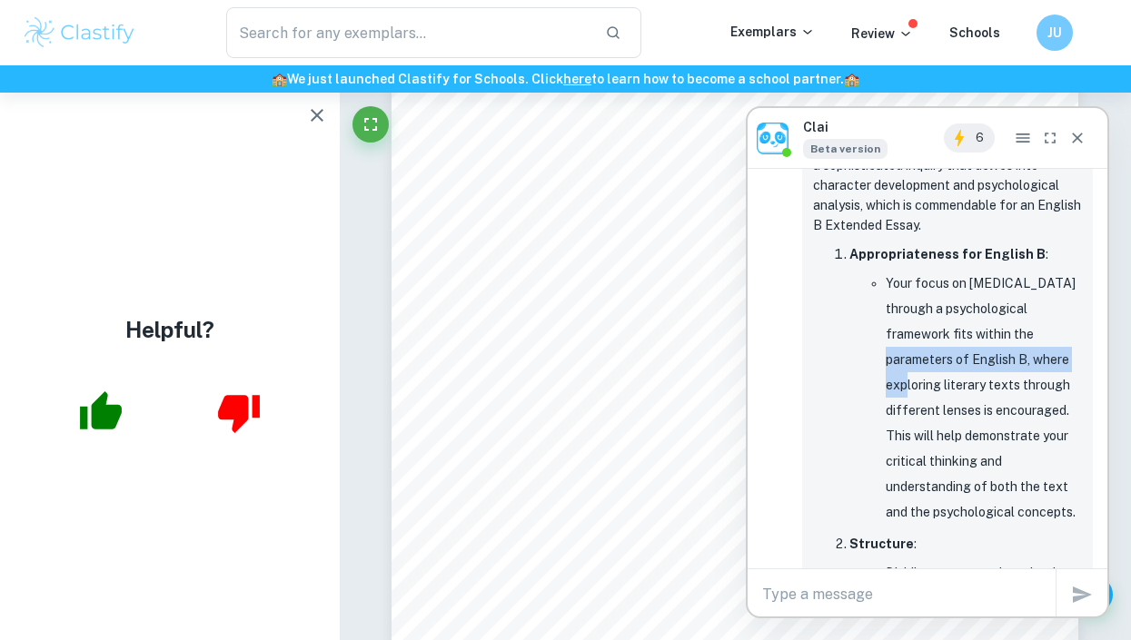
click at [556, 304] on li "Your focus on [MEDICAL_DATA] through a psychological framework fits within the …" at bounding box center [984, 398] width 196 height 254
drag, startPoint x: 1037, startPoint y: 304, endPoint x: 1044, endPoint y: 372, distance: 67.5
click at [556, 372] on li "Your focus on [MEDICAL_DATA] through a psychological framework fits within the …" at bounding box center [984, 398] width 196 height 254
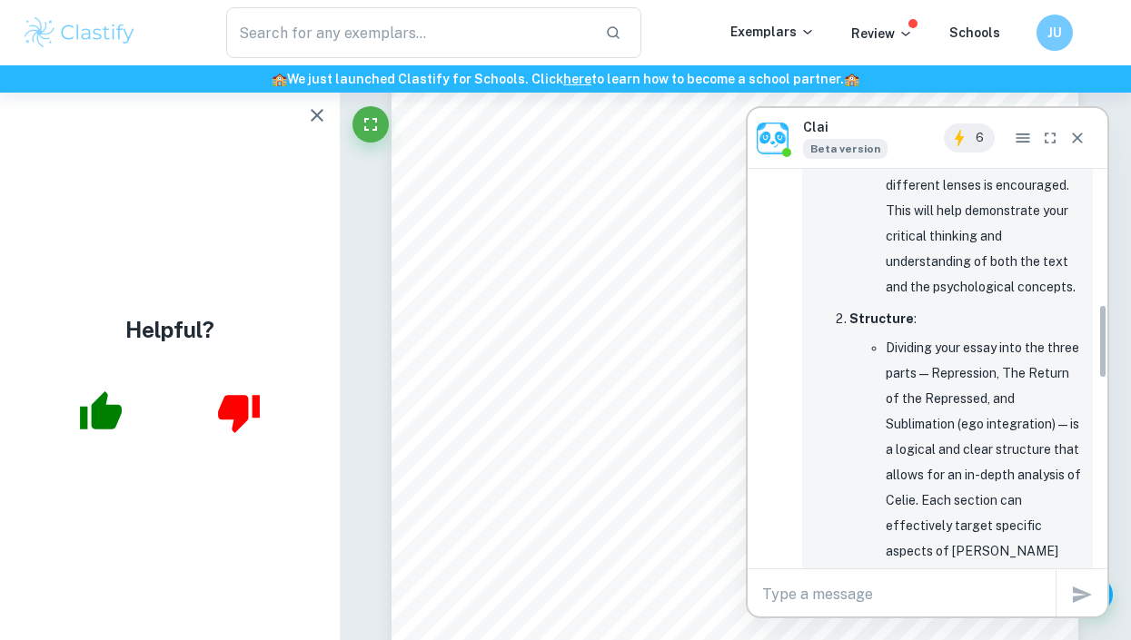
scroll to position [727, 0]
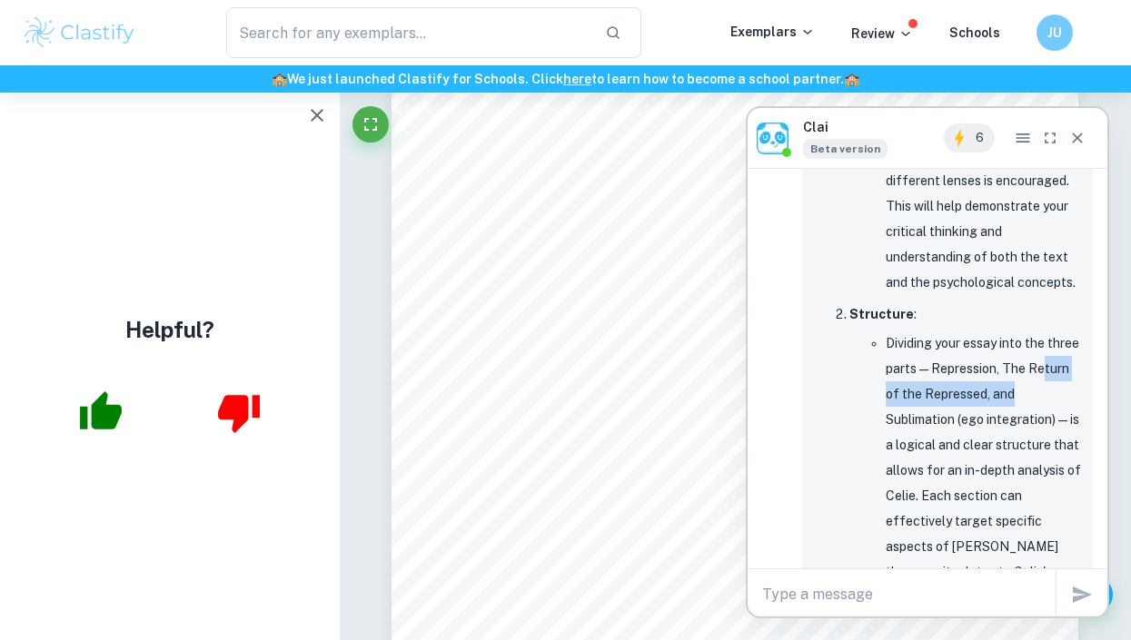
drag, startPoint x: 1044, startPoint y: 372, endPoint x: 1044, endPoint y: 342, distance: 30.0
click at [556, 342] on li "Dividing your essay into the three parts—Repression, The Return of the Represse…" at bounding box center [984, 509] width 196 height 356
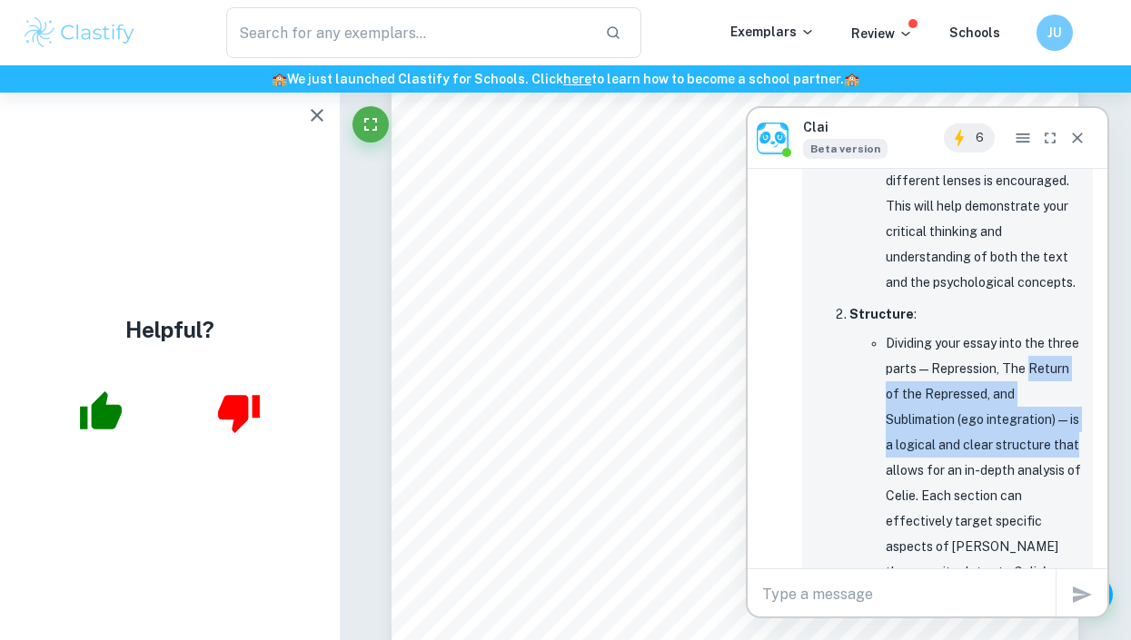
drag, startPoint x: 1044, startPoint y: 342, endPoint x: 1056, endPoint y: 431, distance: 89.9
click at [556, 431] on li "Dividing your essay into the three parts—Repression, The Return of the Represse…" at bounding box center [984, 509] width 196 height 356
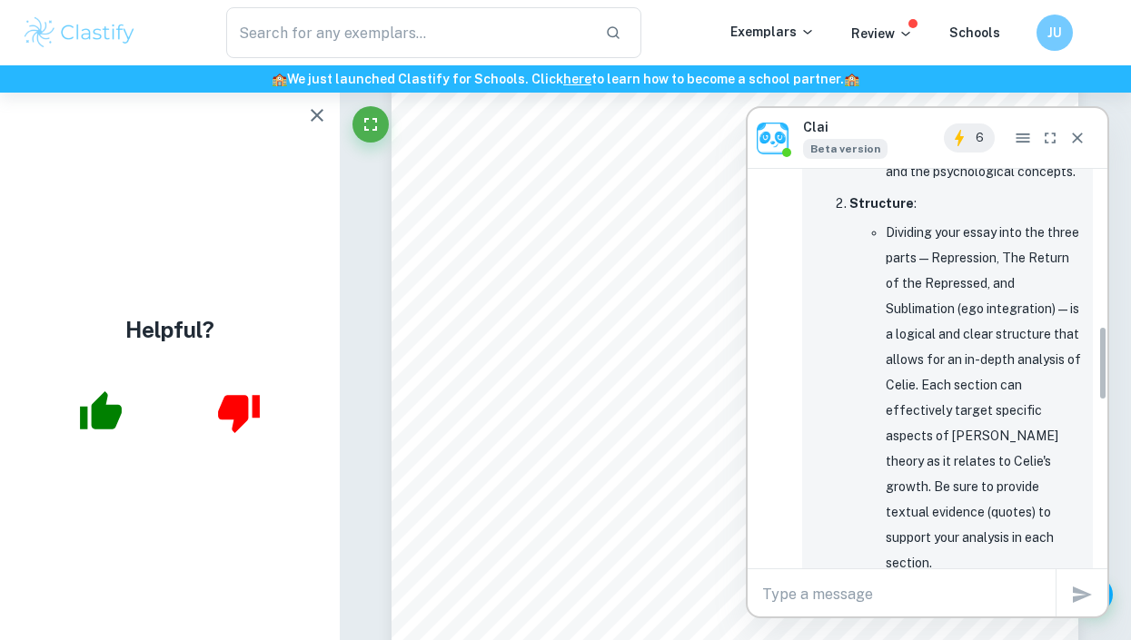
scroll to position [838, 0]
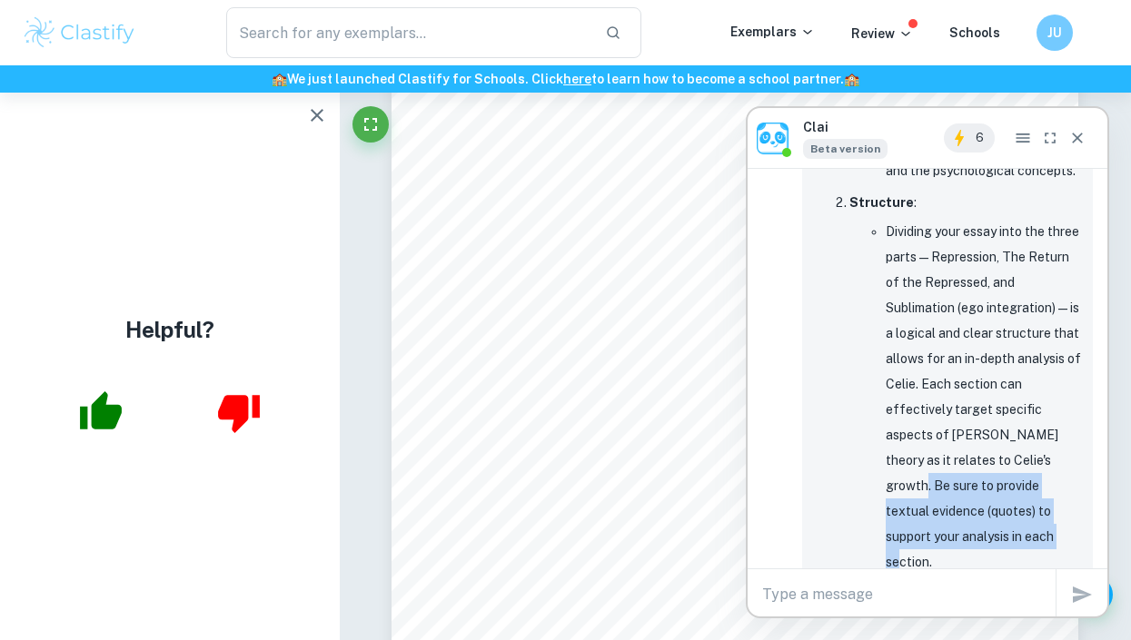
drag, startPoint x: 1056, startPoint y: 431, endPoint x: 1058, endPoint y: 510, distance: 79.0
click at [556, 510] on li "Dividing your essay into the three parts—Repression, The Return of the Represse…" at bounding box center [984, 397] width 196 height 356
drag, startPoint x: 1058, startPoint y: 510, endPoint x: 1029, endPoint y: 441, distance: 74.9
click at [556, 441] on li "Dividing your essay into the three parts—Repression, The Return of the Represse…" at bounding box center [984, 397] width 196 height 356
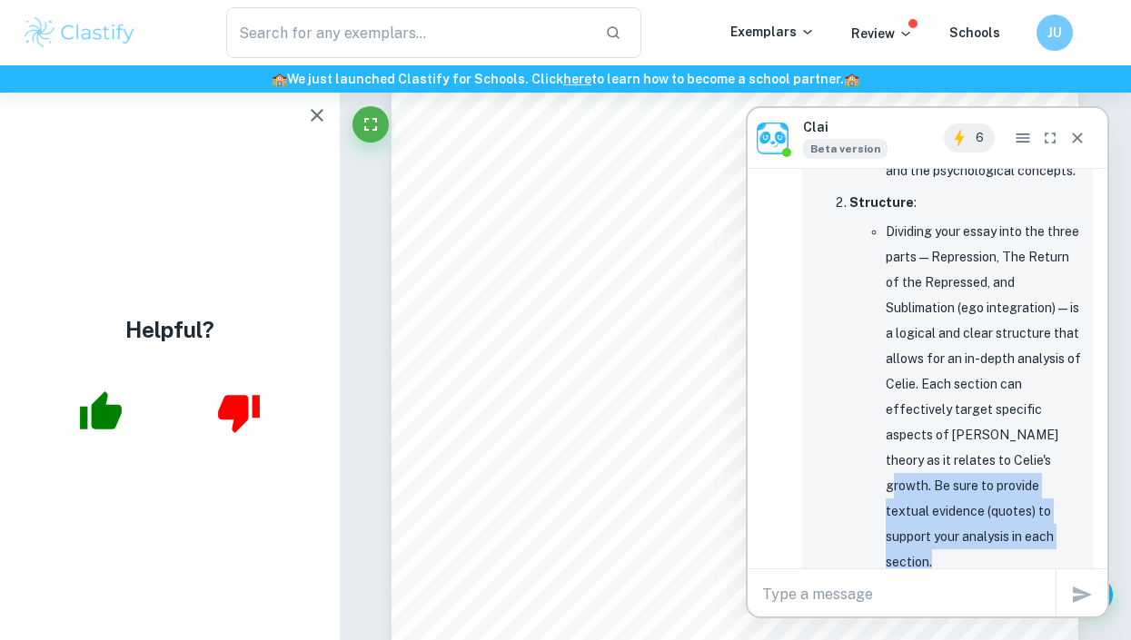
click at [556, 441] on li "Dividing your essay into the three parts—Repression, The Return of the Represse…" at bounding box center [984, 397] width 196 height 356
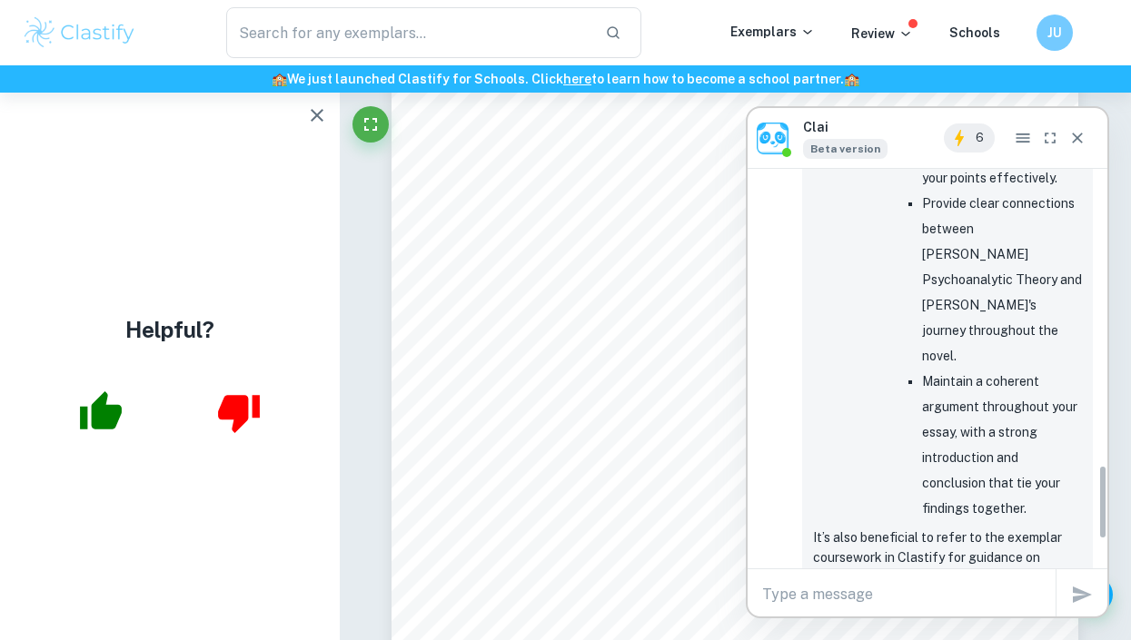
scroll to position [1590, 0]
drag, startPoint x: 1029, startPoint y: 441, endPoint x: 1029, endPoint y: 480, distance: 39.1
click at [556, 526] on p "It’s also beneficial to refer to the exemplar coursework in Clastify for guidan…" at bounding box center [947, 576] width 269 height 100
drag, startPoint x: 1029, startPoint y: 480, endPoint x: 1030, endPoint y: 425, distance: 54.5
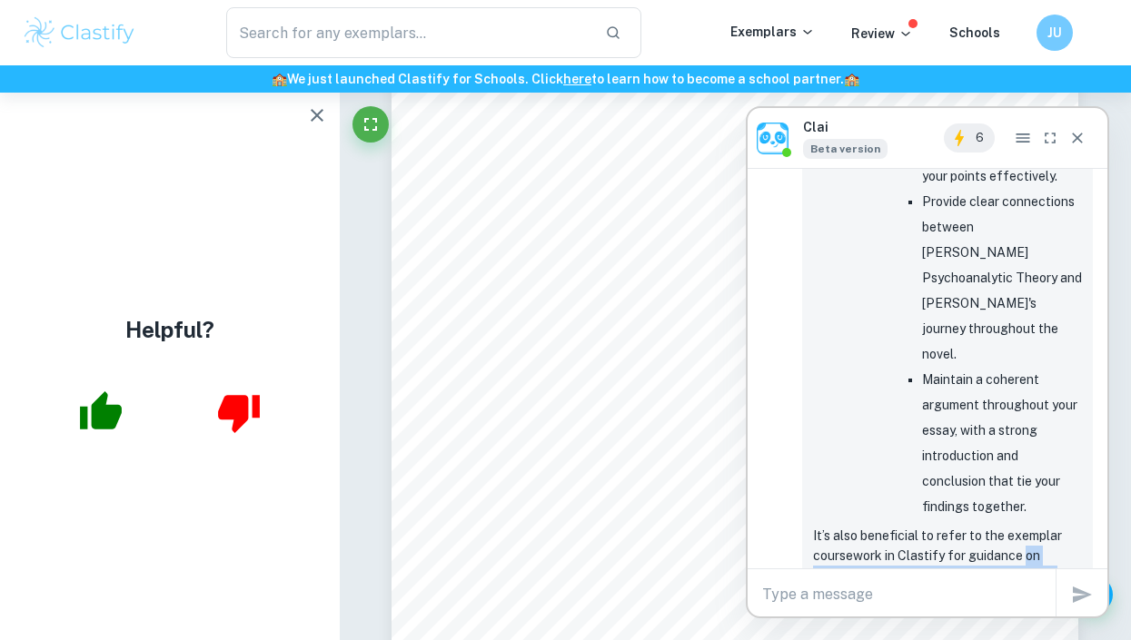
click at [556, 526] on p "It’s also beneficial to refer to the exemplar coursework in Clastify for guidan…" at bounding box center [947, 576] width 269 height 100
drag, startPoint x: 1030, startPoint y: 425, endPoint x: 1030, endPoint y: 488, distance: 62.7
click at [556, 526] on p "It’s also beneficial to refer to the exemplar coursework in Clastify for guidan…" at bounding box center [947, 576] width 269 height 100
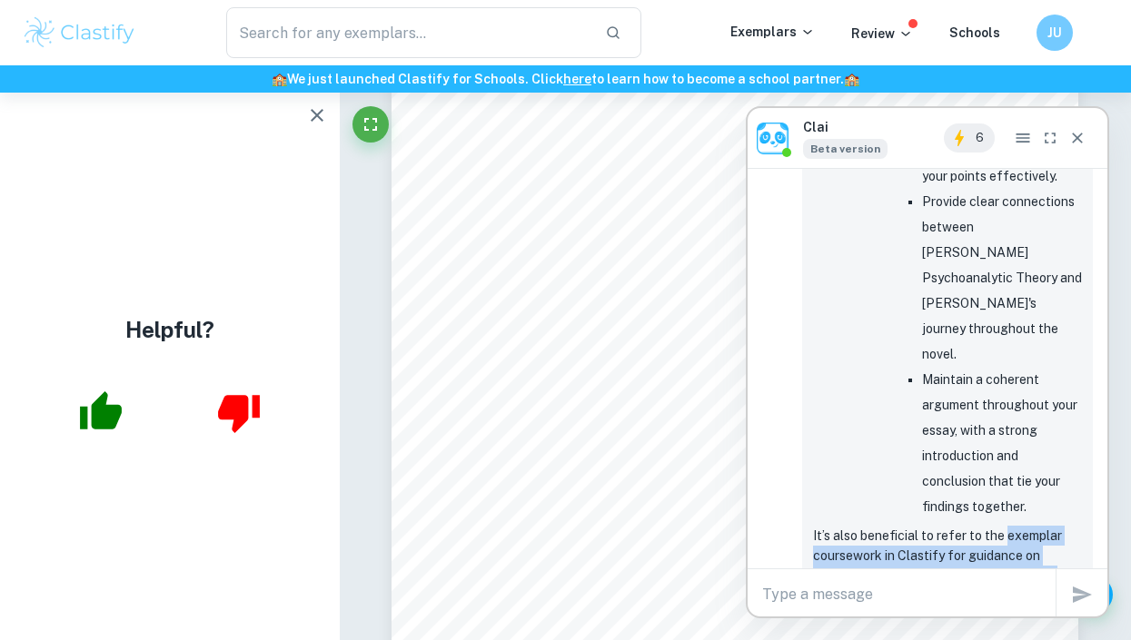
drag, startPoint x: 1030, startPoint y: 488, endPoint x: 1034, endPoint y: 422, distance: 65.5
click at [556, 526] on p "It’s also beneficial to refer to the exemplar coursework in Clastify for guidan…" at bounding box center [947, 576] width 269 height 100
drag, startPoint x: 1034, startPoint y: 422, endPoint x: 1034, endPoint y: 481, distance: 58.1
click at [556, 526] on p "It’s also beneficial to refer to the exemplar coursework in Clastify for guidan…" at bounding box center [947, 576] width 269 height 100
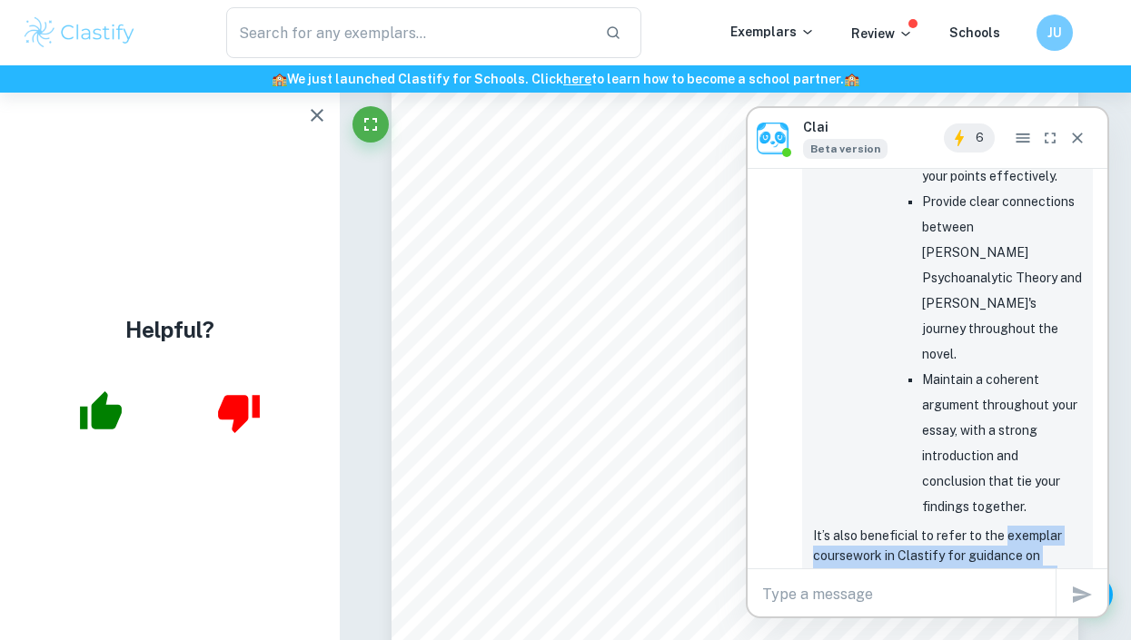
click at [556, 526] on p "It’s also beneficial to refer to the exemplar coursework in Clastify for guidan…" at bounding box center [947, 576] width 269 height 100
drag, startPoint x: 1034, startPoint y: 481, endPoint x: 1034, endPoint y: 415, distance: 65.4
click at [556, 526] on p "It’s also beneficial to refer to the exemplar coursework in Clastify for guidan…" at bounding box center [947, 576] width 269 height 100
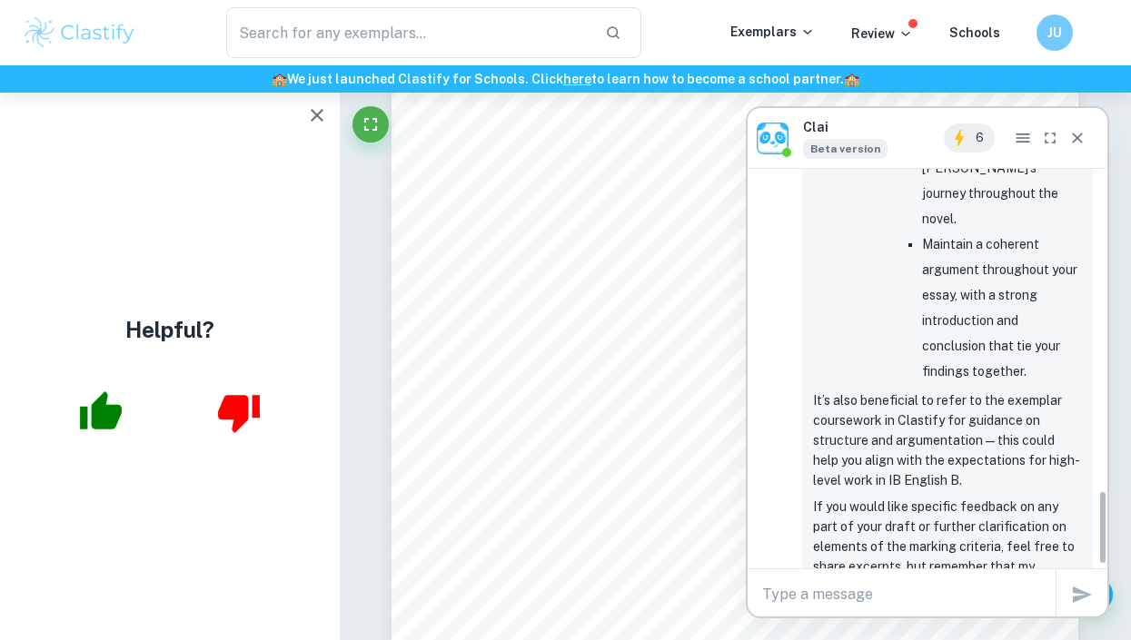
scroll to position [1678, 0]
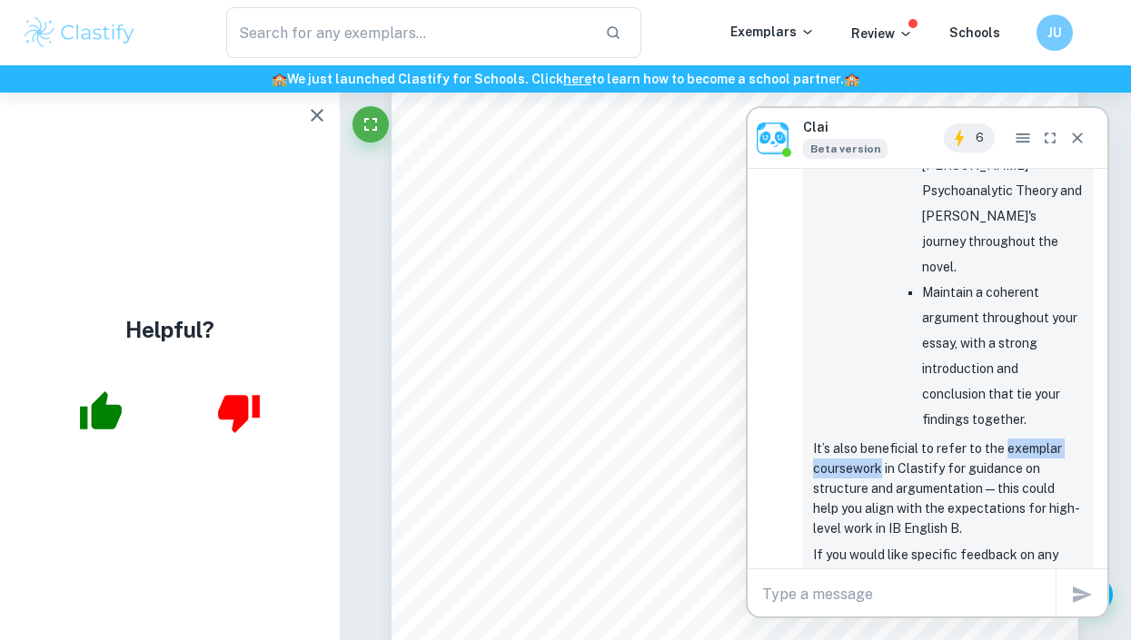
drag, startPoint x: 1006, startPoint y: 331, endPoint x: 880, endPoint y: 352, distance: 127.1
click at [556, 439] on p "It’s also beneficial to refer to the exemplar coursework in Clastify for guidan…" at bounding box center [947, 489] width 269 height 100
copy p "exemplar coursework"
click at [556, 593] on textarea at bounding box center [908, 594] width 293 height 21
type textarea "W"
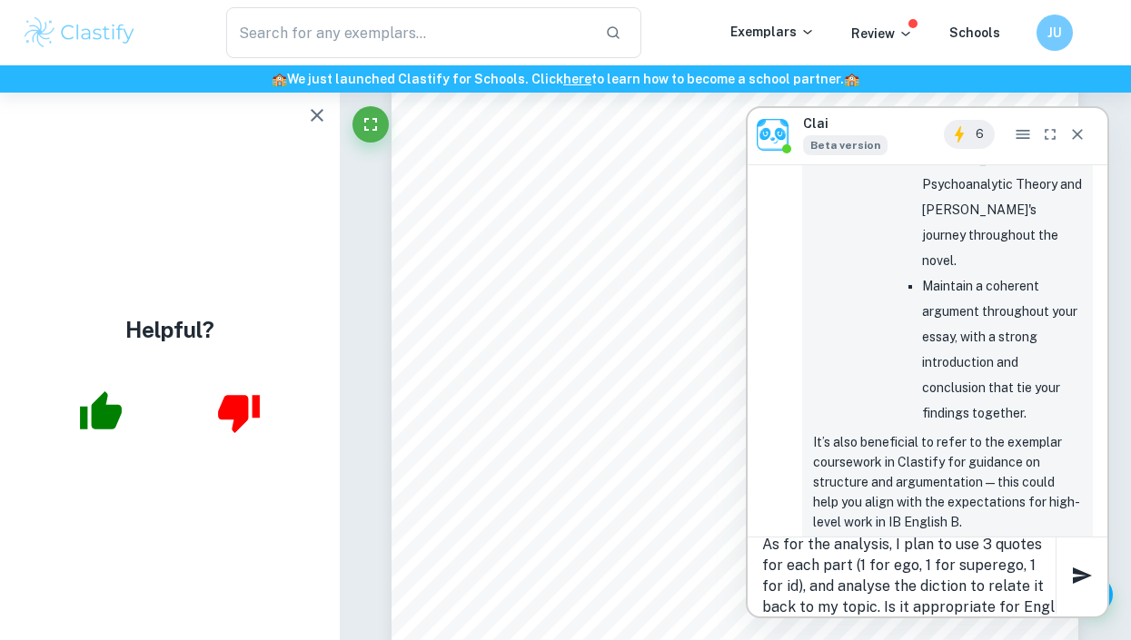
scroll to position [40, 0]
drag, startPoint x: 926, startPoint y: 607, endPoint x: 953, endPoint y: 607, distance: 26.3
click at [556, 607] on textarea "So the framework is alright for English B. As for the analysis, I plan to use 3…" at bounding box center [908, 576] width 293 height 84
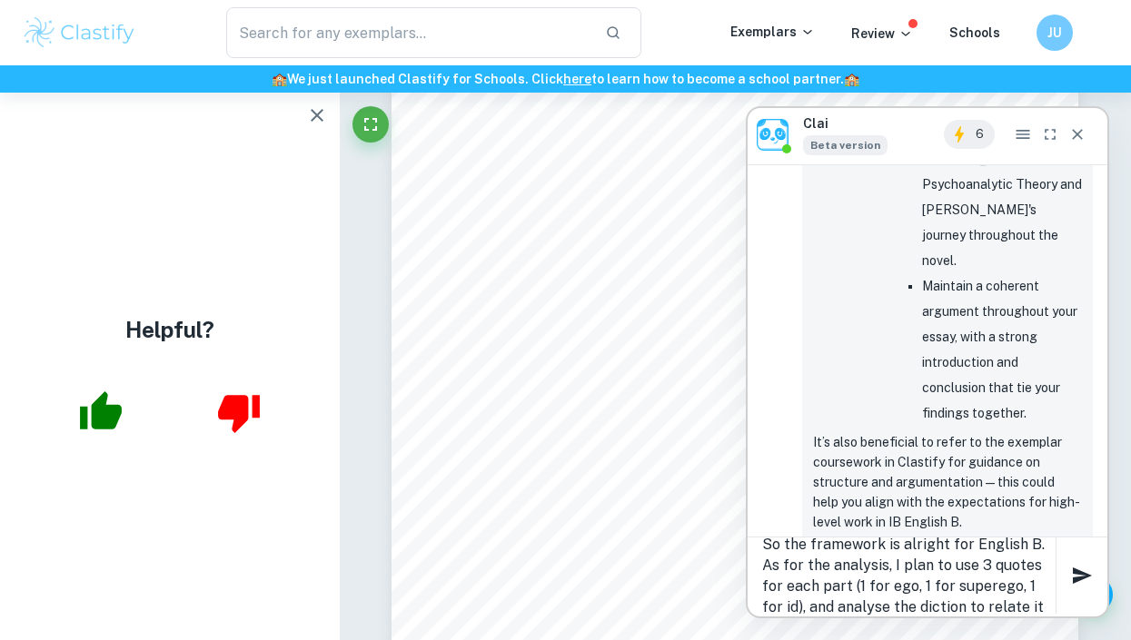
type textarea "So the framework is alright for English B. As for the analysis, I plan to use 3…"
click at [556, 577] on button "button" at bounding box center [1082, 576] width 36 height 36
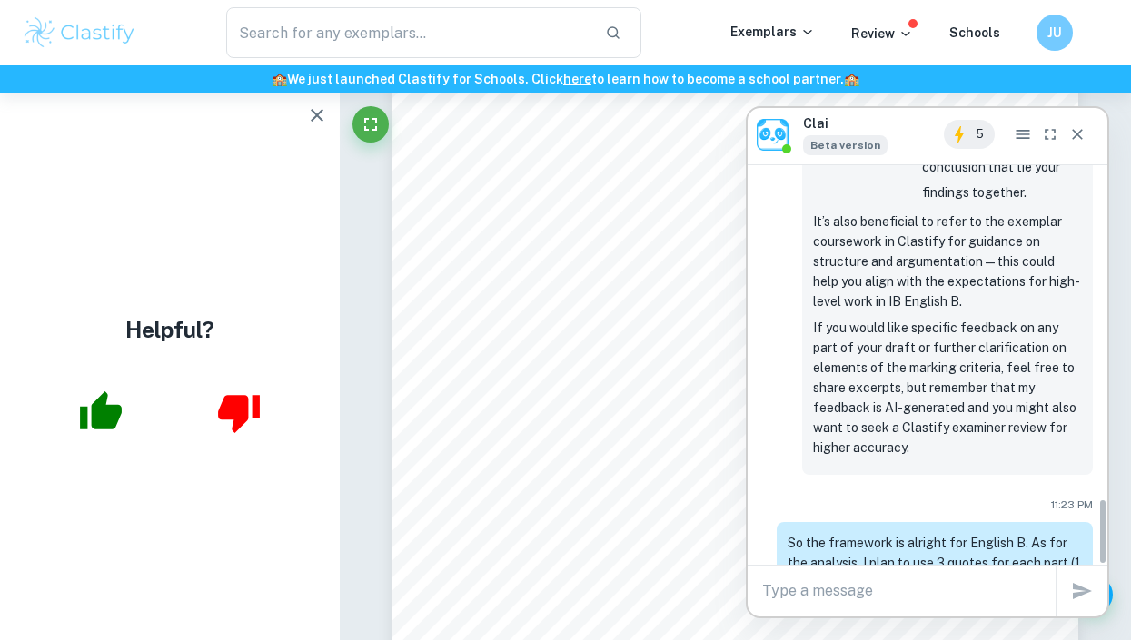
scroll to position [1979, 0]
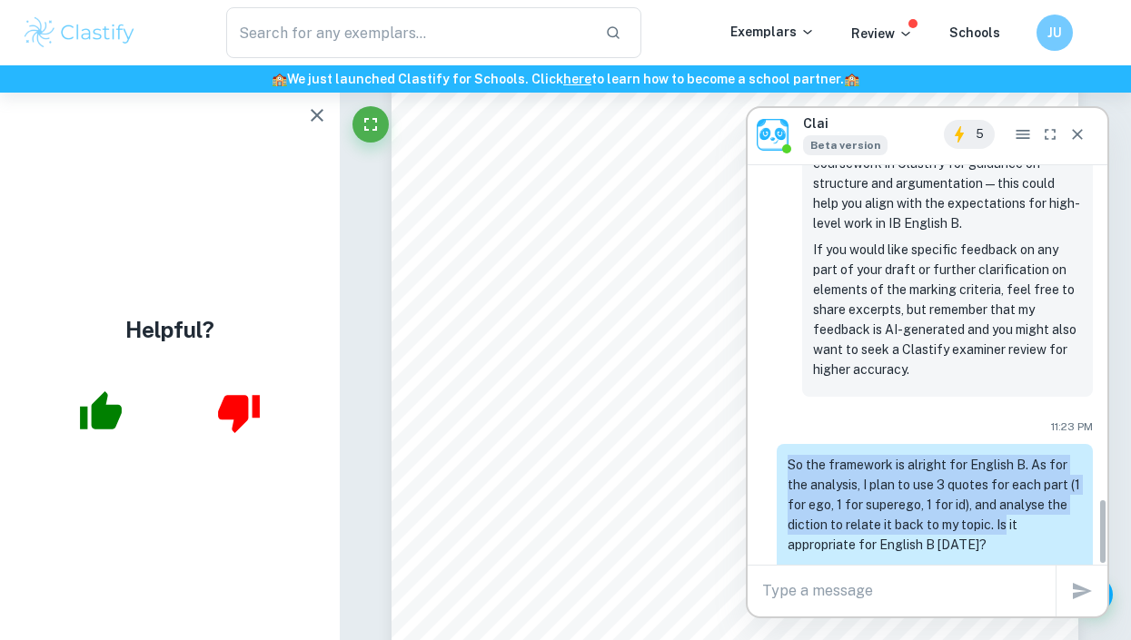
drag, startPoint x: 996, startPoint y: 419, endPoint x: 997, endPoint y: 409, distance: 10.2
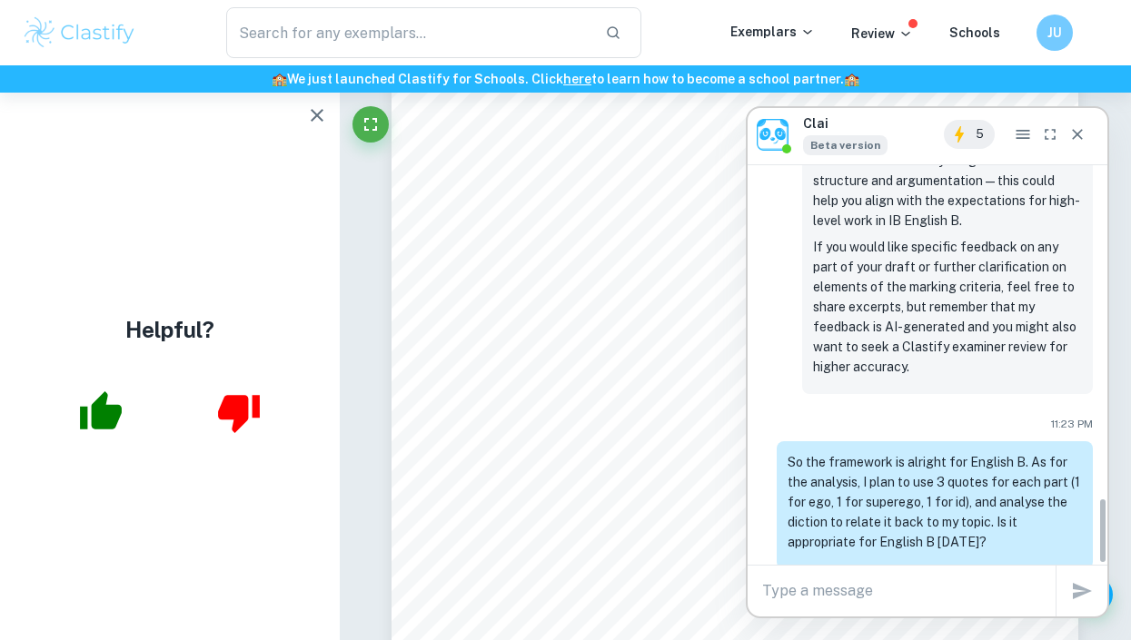
drag, startPoint x: 997, startPoint y: 409, endPoint x: 990, endPoint y: 365, distance: 44.2
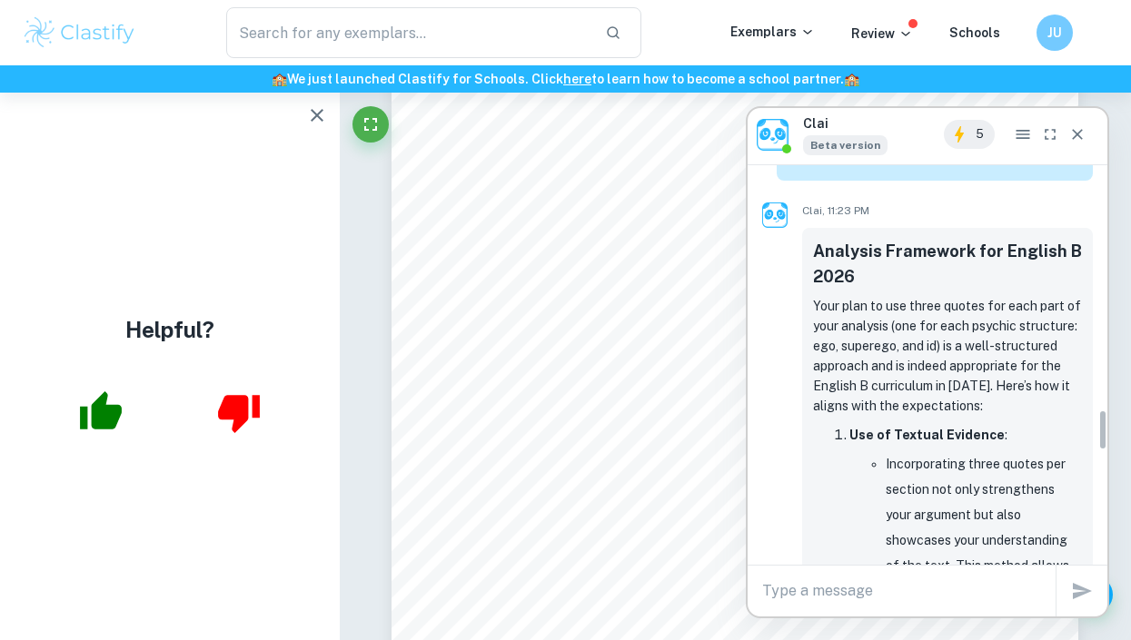
scroll to position [2370, 0]
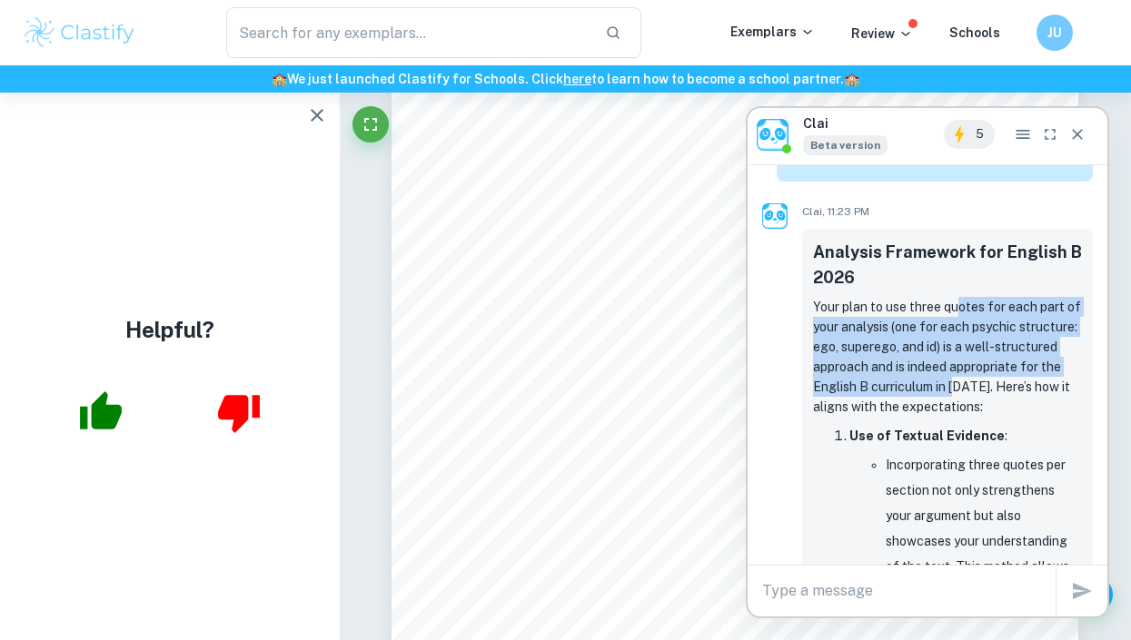
drag, startPoint x: 966, startPoint y: 272, endPoint x: 956, endPoint y: 185, distance: 87.7
click at [556, 297] on p "Your plan to use three quotes for each part of your analysis (one for each psyc…" at bounding box center [947, 357] width 269 height 120
drag, startPoint x: 956, startPoint y: 185, endPoint x: 979, endPoint y: 259, distance: 77.0
click at [556, 297] on p "Your plan to use three quotes for each part of your analysis (one for each psyc…" at bounding box center [947, 357] width 269 height 120
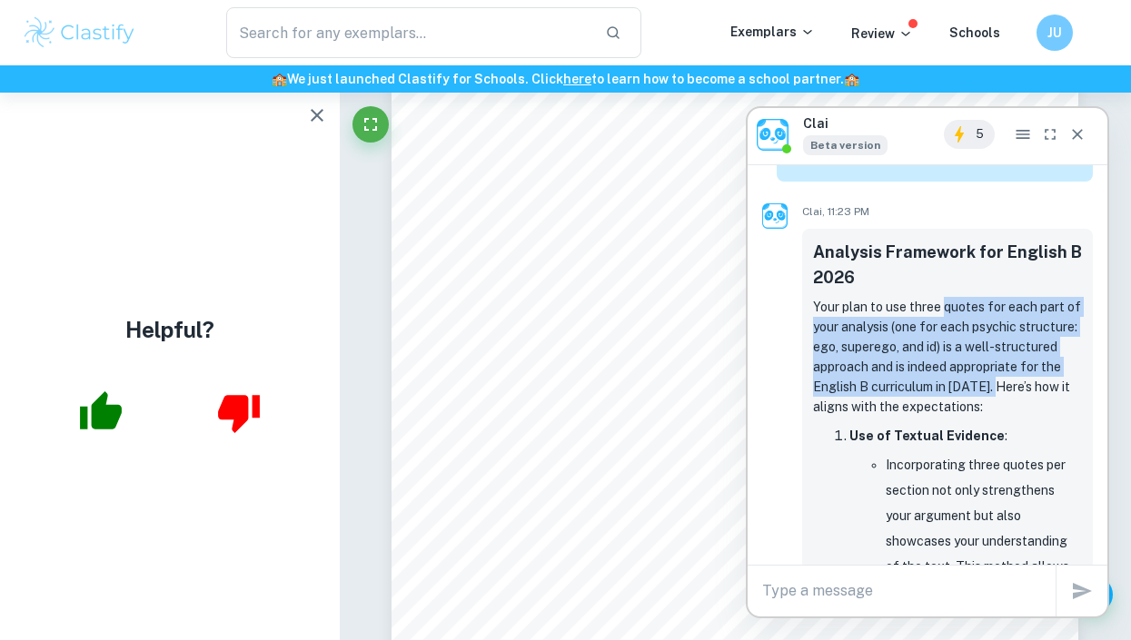
click at [556, 297] on p "Your plan to use three quotes for each part of your analysis (one for each psyc…" at bounding box center [947, 357] width 269 height 120
drag, startPoint x: 979, startPoint y: 259, endPoint x: 973, endPoint y: 208, distance: 51.3
click at [556, 297] on p "Your plan to use three quotes for each part of your analysis (one for each psyc…" at bounding box center [947, 357] width 269 height 120
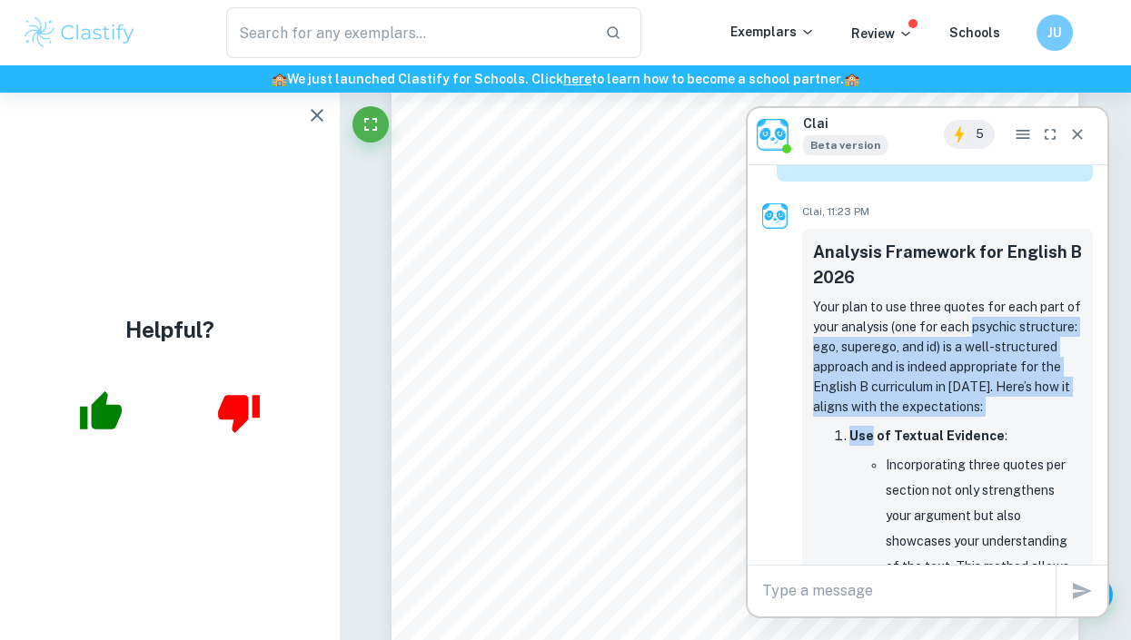
drag, startPoint x: 973, startPoint y: 208, endPoint x: 996, endPoint y: 302, distance: 96.3
click at [556, 423] on li "Use of Textual Evidence : Incorporating three quotes per section not only stren…" at bounding box center [965, 590] width 233 height 334
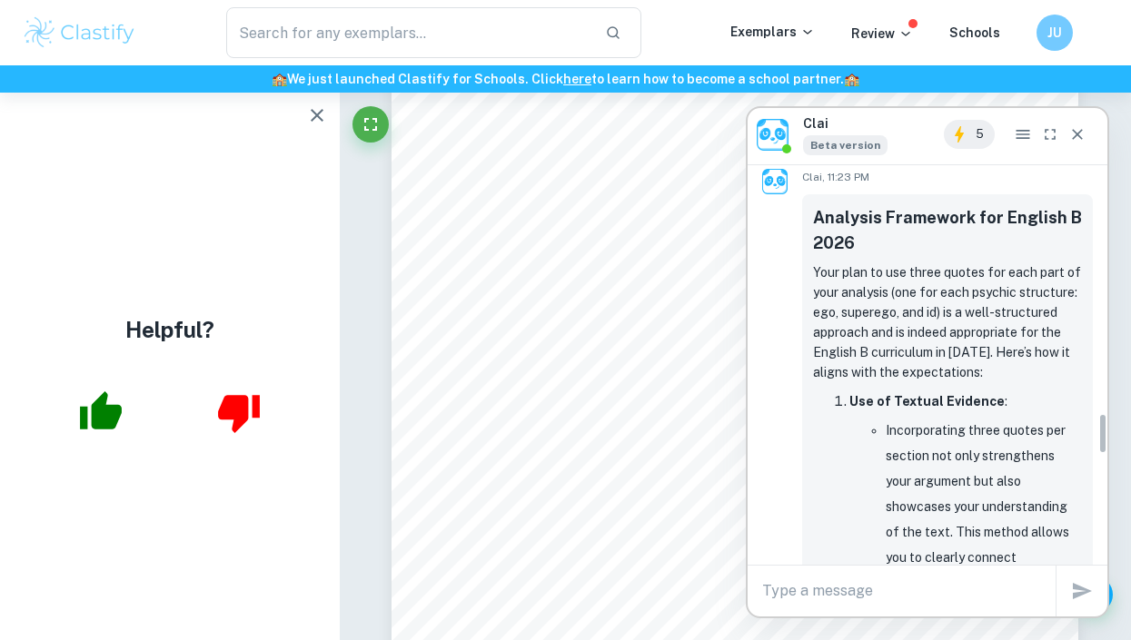
scroll to position [2418, 0]
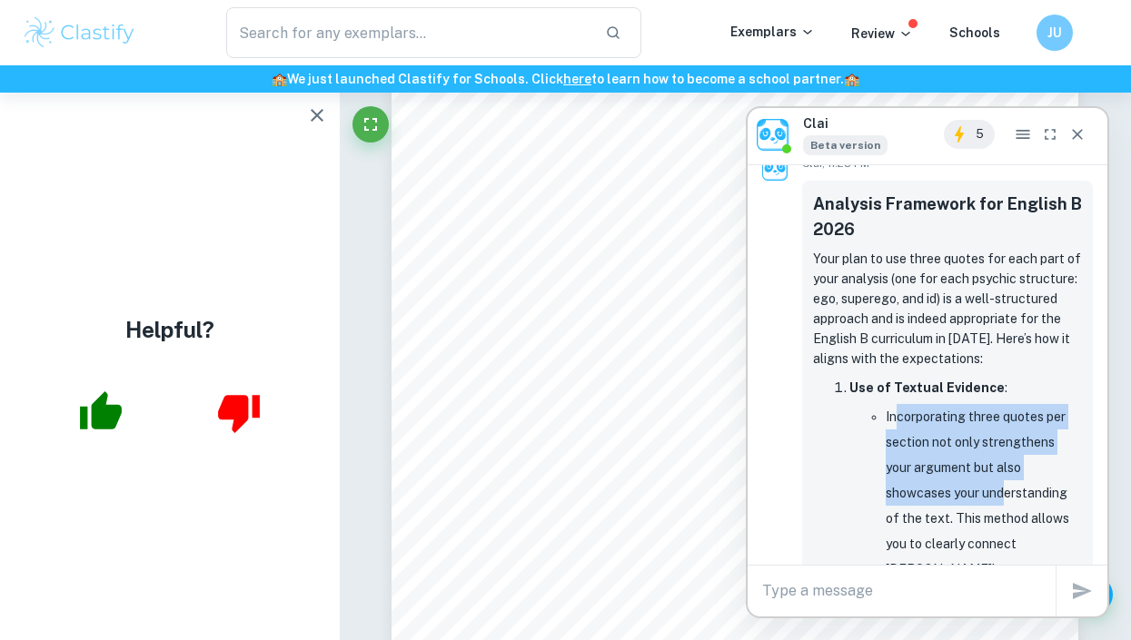
drag, startPoint x: 895, startPoint y: 295, endPoint x: 1006, endPoint y: 381, distance: 140.4
click at [556, 404] on li "Incorporating three quotes per section not only strengthens your argument but a…" at bounding box center [984, 556] width 196 height 305
drag, startPoint x: 1006, startPoint y: 381, endPoint x: 884, endPoint y: 293, distance: 150.3
click at [556, 404] on ul "Incorporating three quotes per section not only strengthens your argument but a…" at bounding box center [965, 556] width 233 height 305
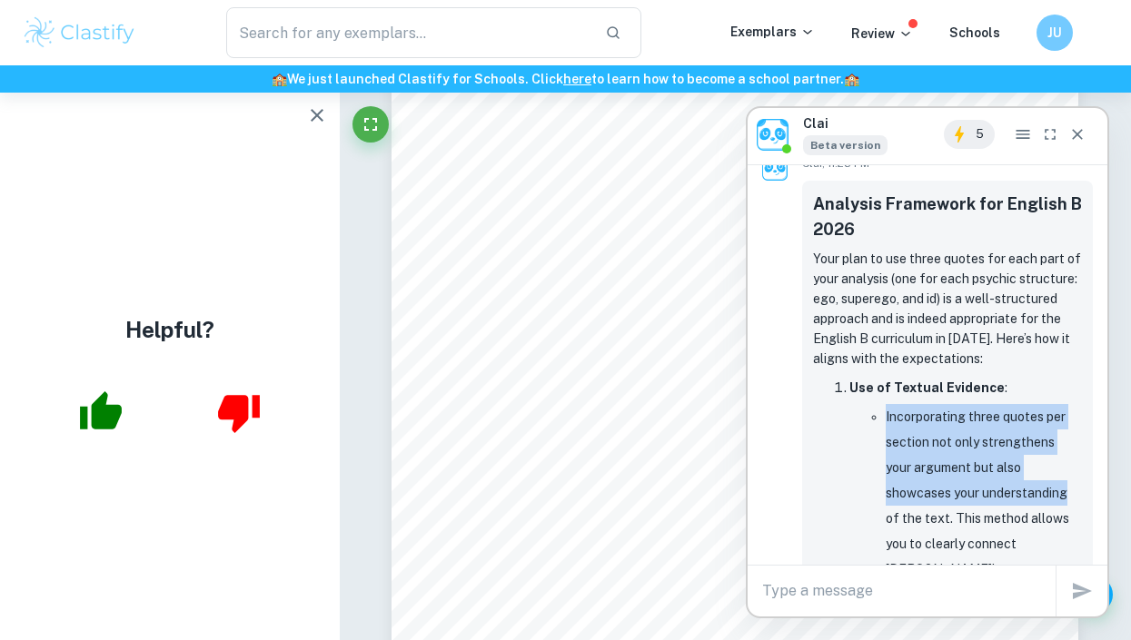
click at [556, 404] on ul "Incorporating three quotes per section not only strengthens your argument but a…" at bounding box center [965, 556] width 233 height 305
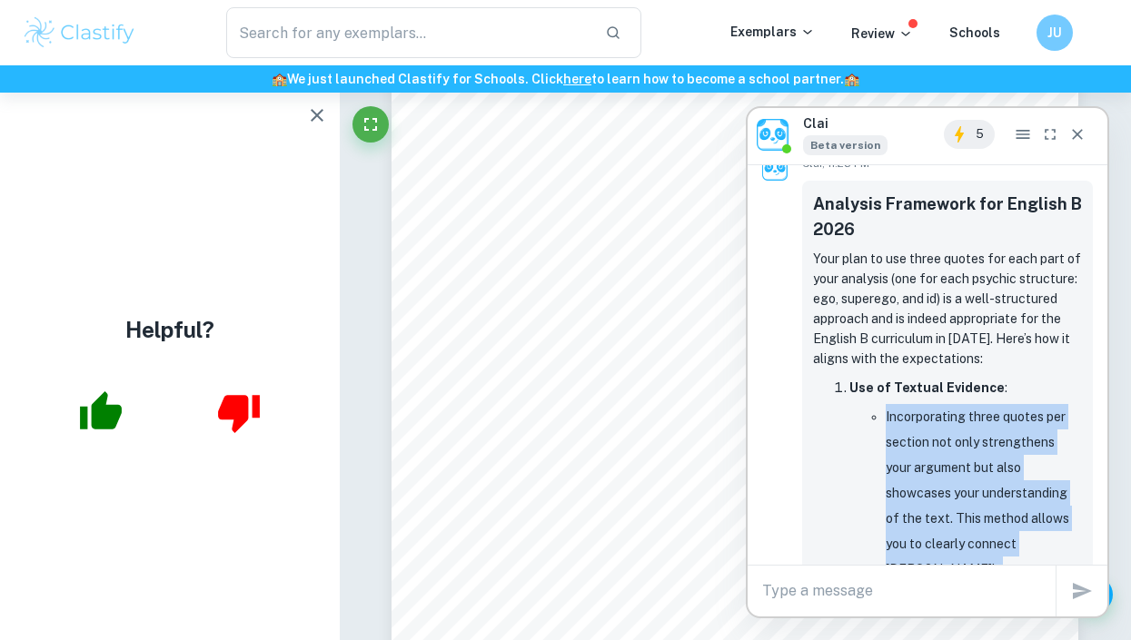
drag, startPoint x: 884, startPoint y: 293, endPoint x: 998, endPoint y: 440, distance: 185.7
click at [556, 440] on ul "Incorporating three quotes per section not only strengthens your argument but a…" at bounding box center [965, 556] width 233 height 305
click at [556, 440] on li "Incorporating three quotes per section not only strengthens your argument but a…" at bounding box center [984, 556] width 196 height 305
drag, startPoint x: 998, startPoint y: 440, endPoint x: 889, endPoint y: 303, distance: 174.5
click at [556, 404] on li "Incorporating three quotes per section not only strengthens your argument but a…" at bounding box center [984, 556] width 196 height 305
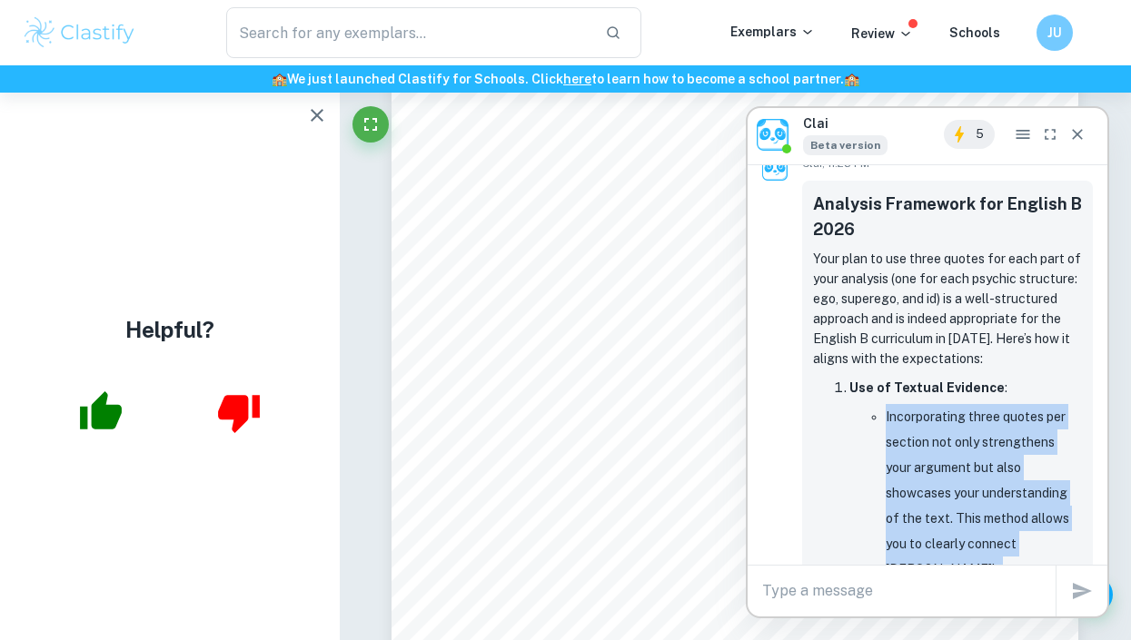
click at [556, 404] on li "Incorporating three quotes per section not only strengthens your argument but a…" at bounding box center [984, 556] width 196 height 305
drag, startPoint x: 889, startPoint y: 303, endPoint x: 993, endPoint y: 528, distance: 247.1
click at [556, 528] on li "Incorporating three quotes per section not only strengthens your argument but a…" at bounding box center [984, 556] width 196 height 305
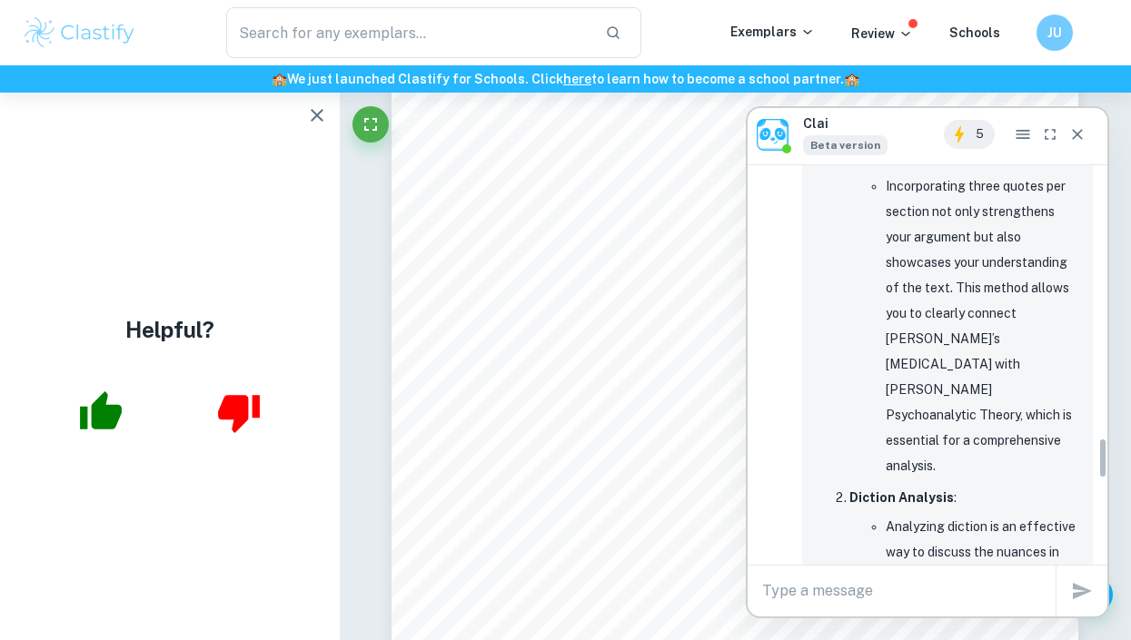
scroll to position [2657, 0]
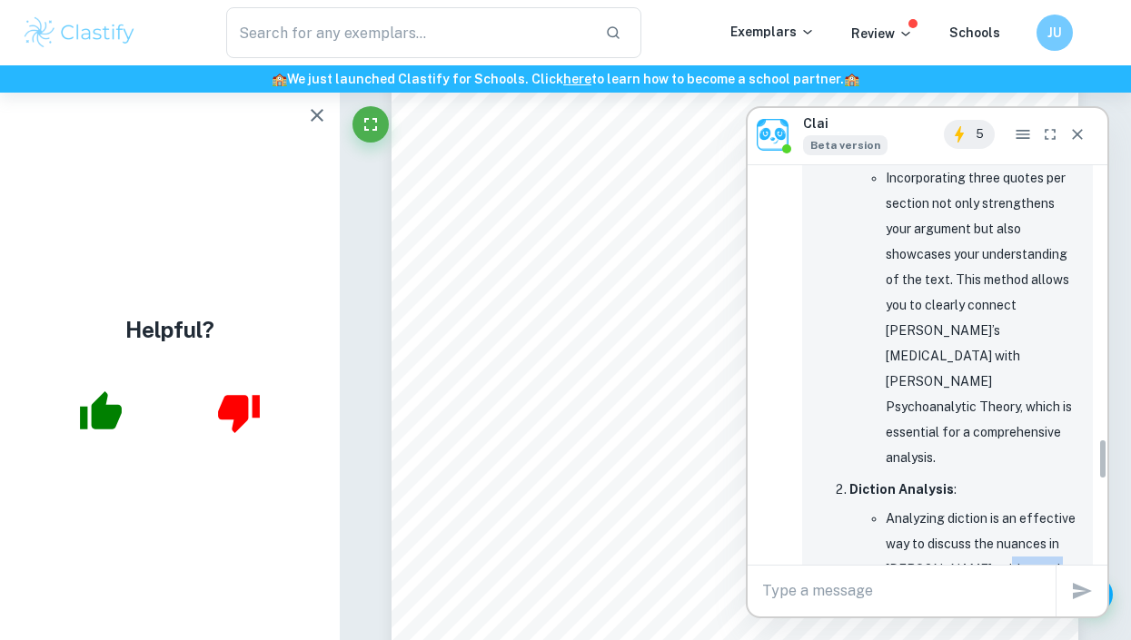
drag, startPoint x: 993, startPoint y: 528, endPoint x: 982, endPoint y: 395, distance: 133.1
drag, startPoint x: 982, startPoint y: 395, endPoint x: 999, endPoint y: 478, distance: 84.4
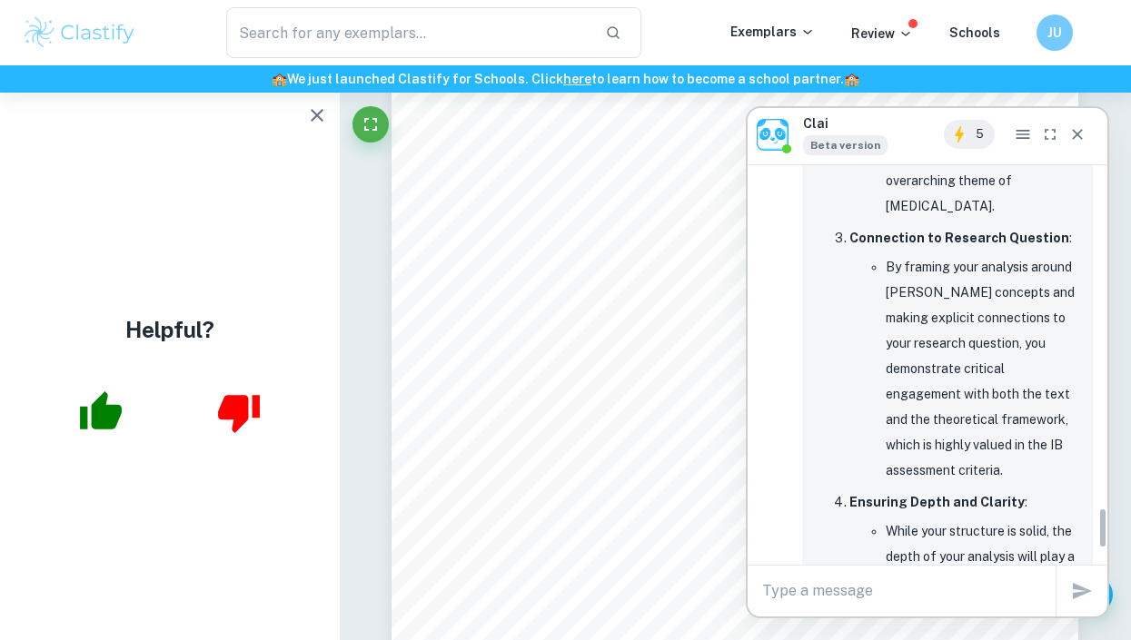
scroll to position [3326, 0]
drag, startPoint x: 999, startPoint y: 478, endPoint x: 1006, endPoint y: 412, distance: 65.8
click at [556, 518] on li "While your structure is solid, the depth of your analysis will play a crucial r…" at bounding box center [984, 632] width 196 height 229
drag, startPoint x: 1006, startPoint y: 412, endPoint x: 1035, endPoint y: 471, distance: 65.4
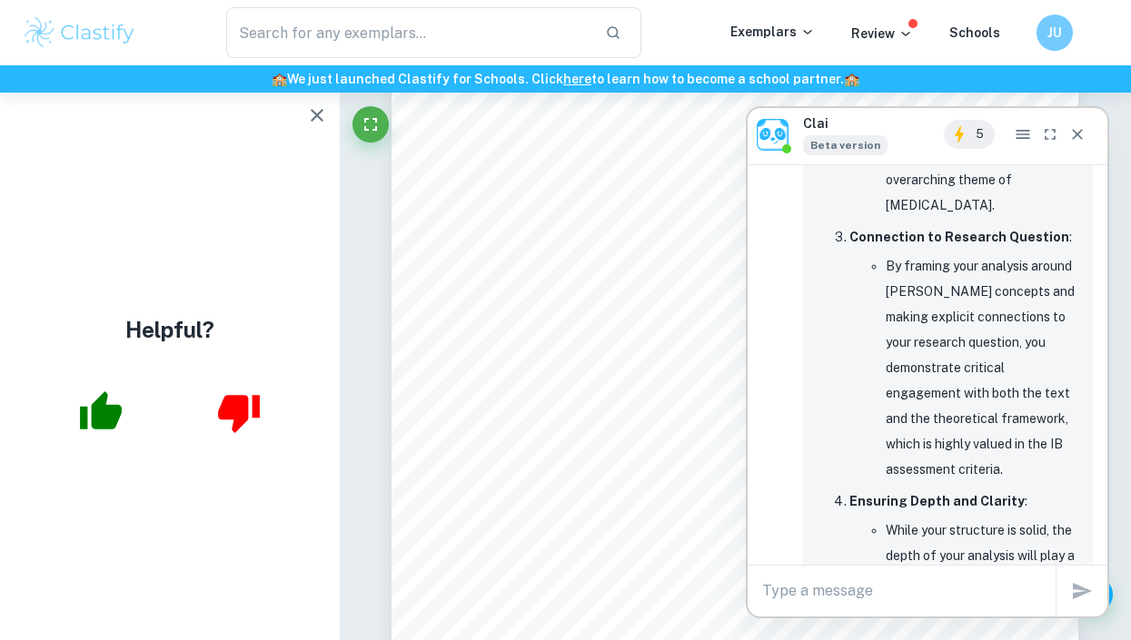
click at [556, 518] on li "While your structure is solid, the depth of your analysis will play a crucial r…" at bounding box center [984, 632] width 196 height 229
drag, startPoint x: 1035, startPoint y: 471, endPoint x: 1030, endPoint y: 388, distance: 83.7
click at [556, 518] on li "While your structure is solid, the depth of your analysis will play a crucial r…" at bounding box center [984, 632] width 196 height 229
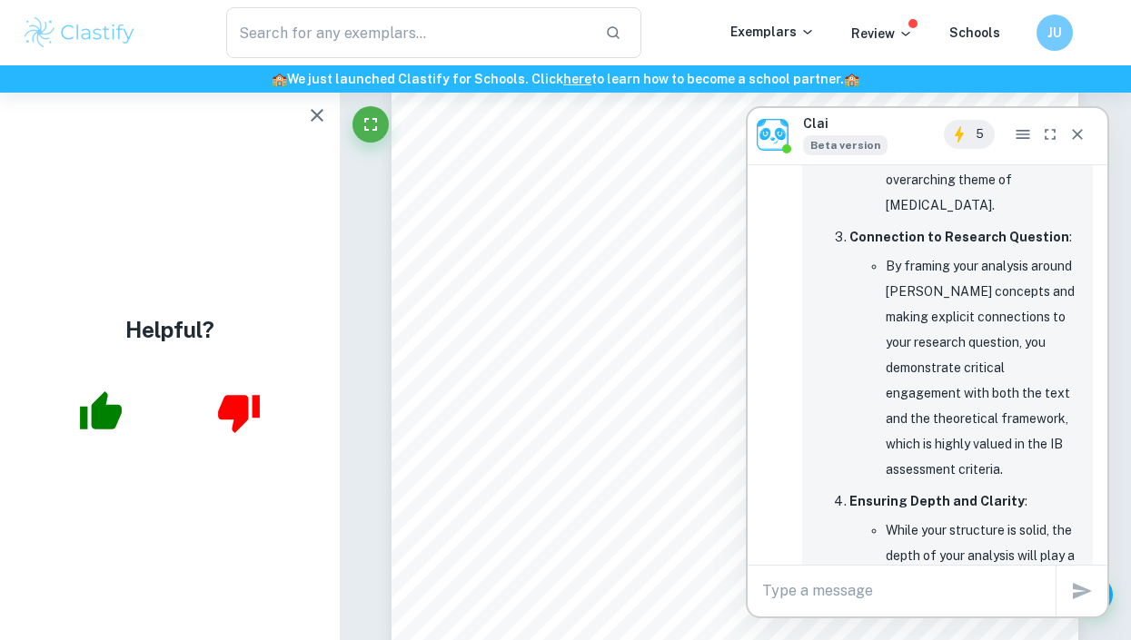
drag, startPoint x: 1030, startPoint y: 388, endPoint x: 1038, endPoint y: 487, distance: 99.3
click at [556, 518] on li "While your structure is solid, the depth of your analysis will play a crucial r…" at bounding box center [984, 632] width 196 height 229
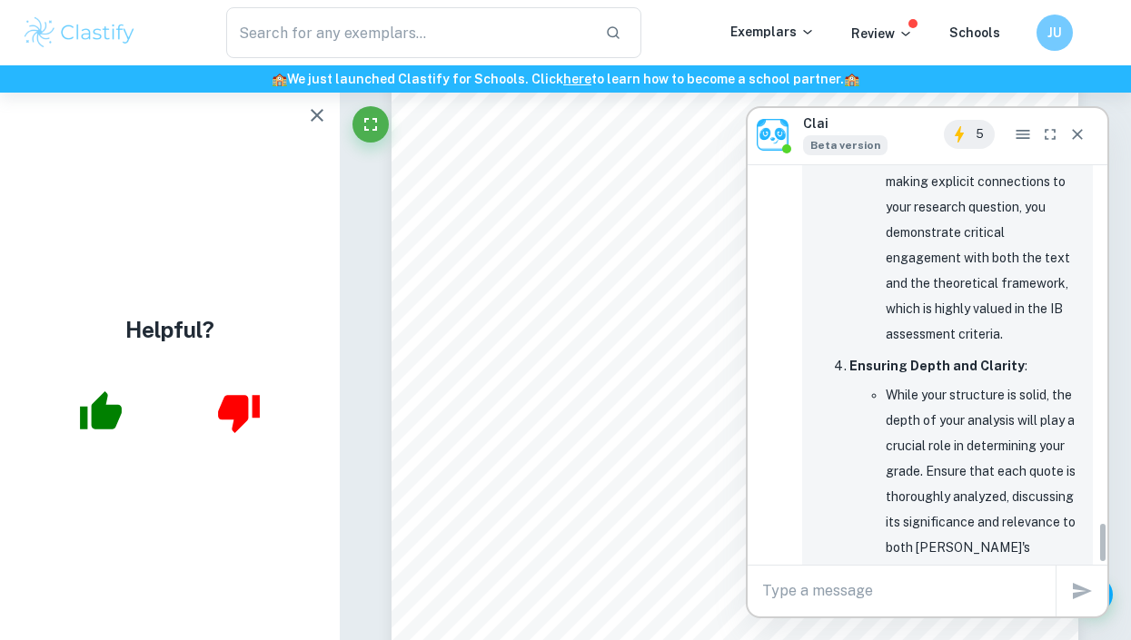
scroll to position [3463, 0]
drag, startPoint x: 1041, startPoint y: 417, endPoint x: 1038, endPoint y: 469, distance: 51.8
drag, startPoint x: 1038, startPoint y: 469, endPoint x: 1046, endPoint y: 422, distance: 47.0
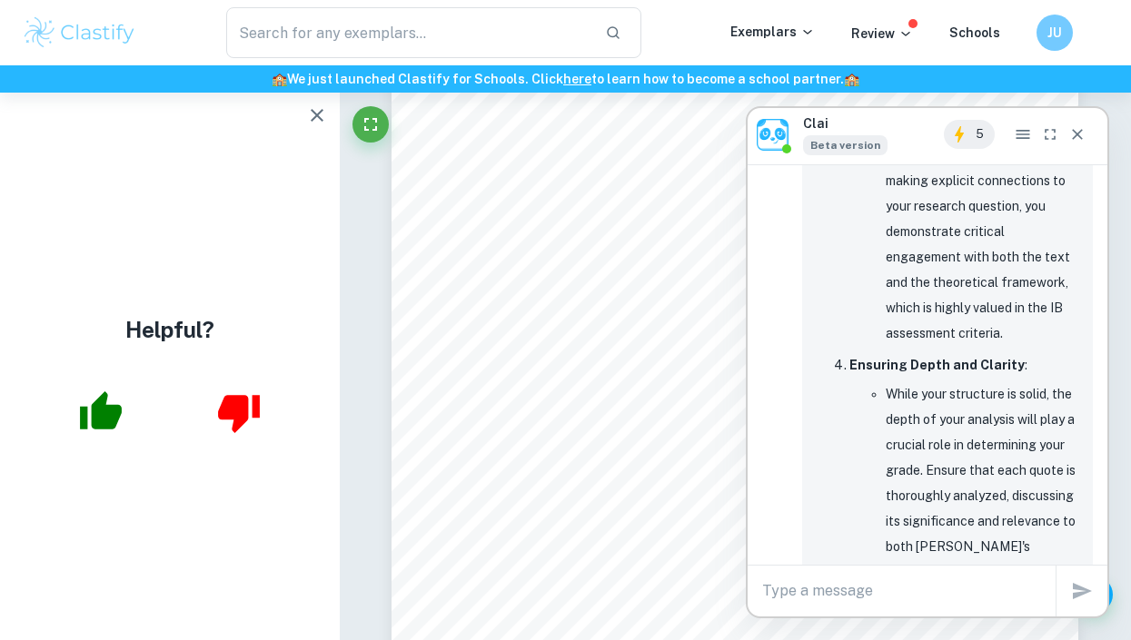
drag, startPoint x: 1046, startPoint y: 422, endPoint x: 1042, endPoint y: 490, distance: 68.3
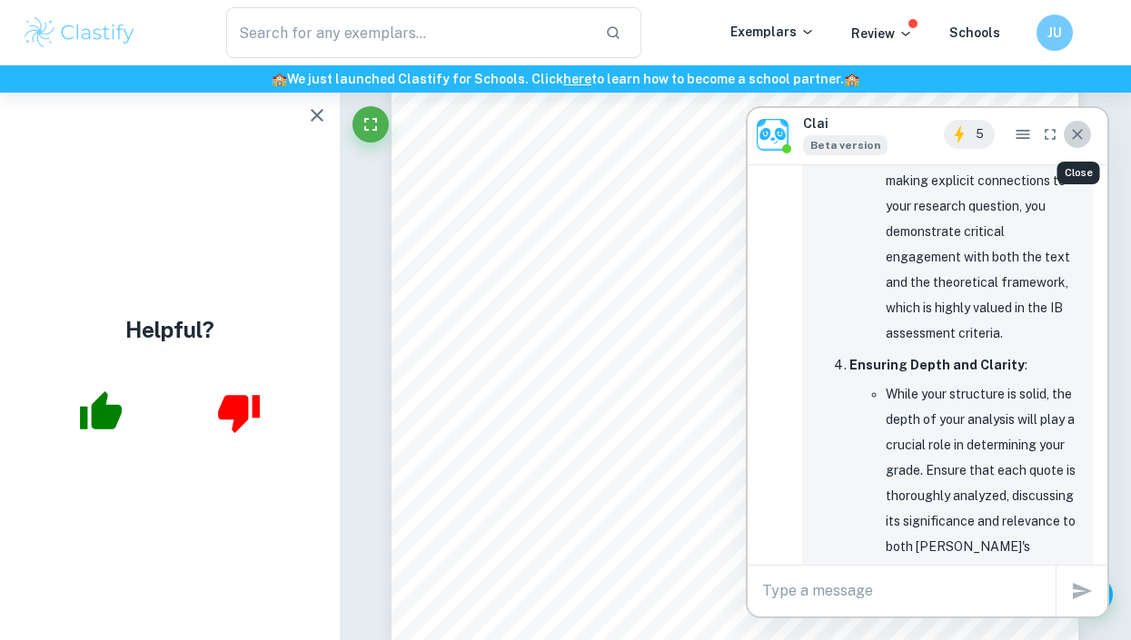
click at [556, 138] on icon "Close" at bounding box center [1077, 134] width 11 height 11
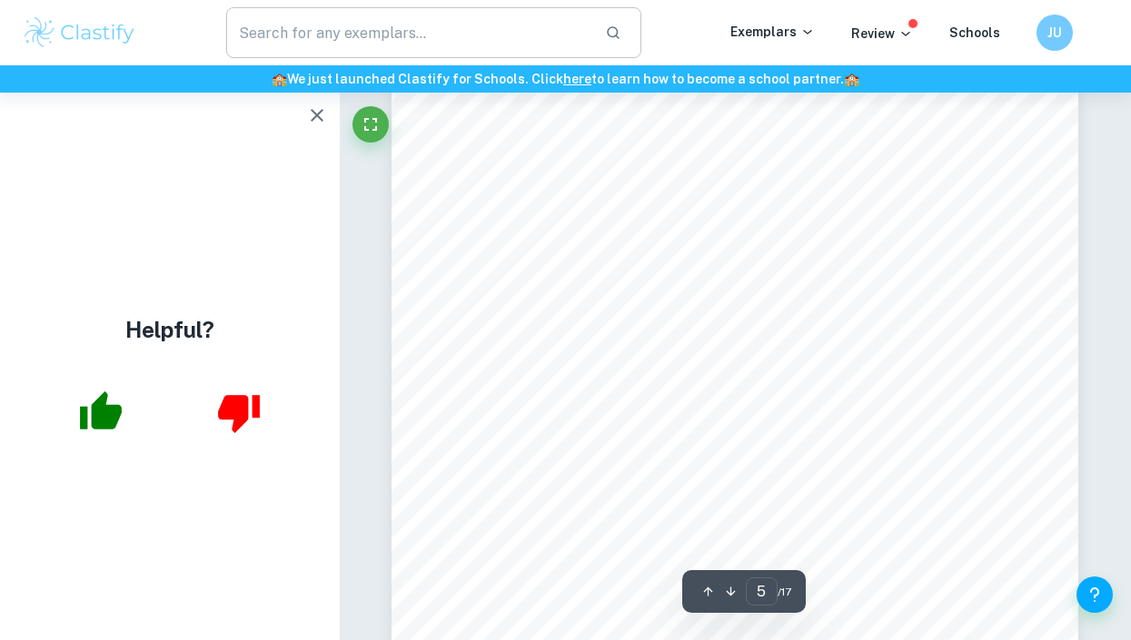
click at [419, 36] on input "text" at bounding box center [408, 32] width 364 height 51
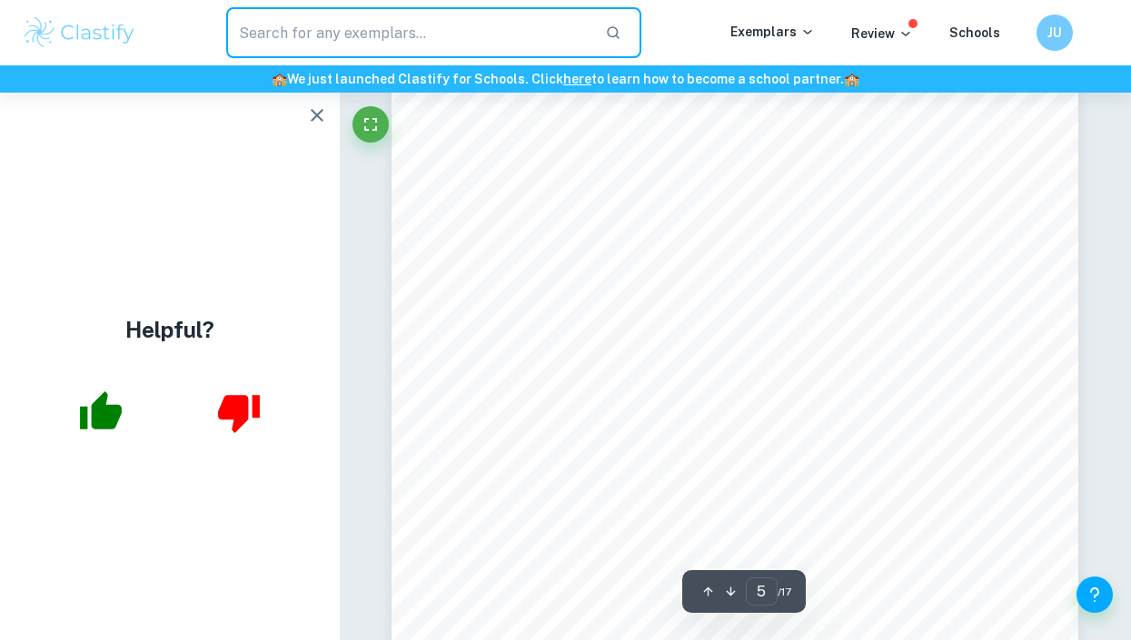
paste input "exemplar coursework"
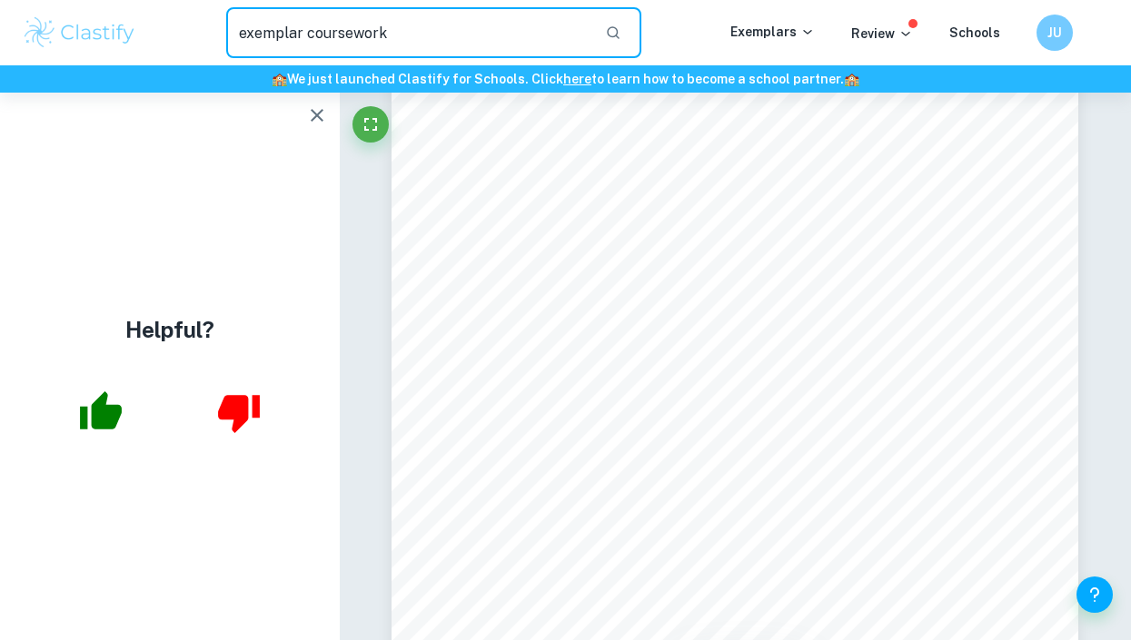
type input "exemplar coursework"
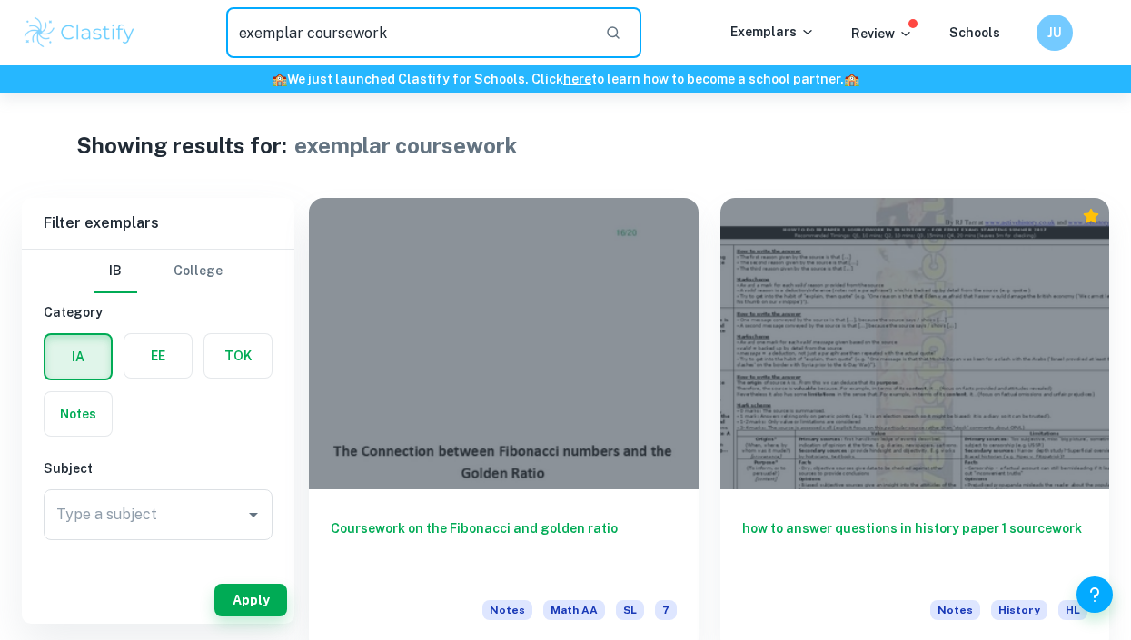
click at [507, 45] on input "exemplar coursework" at bounding box center [408, 32] width 364 height 51
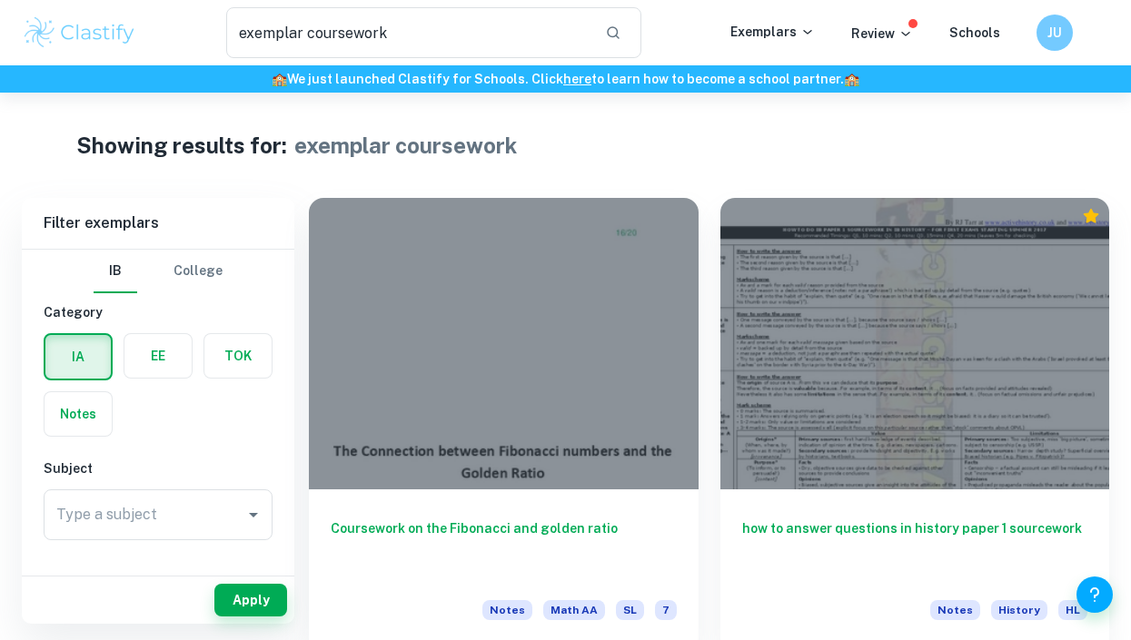
click at [40, 20] on img at bounding box center [79, 33] width 115 height 36
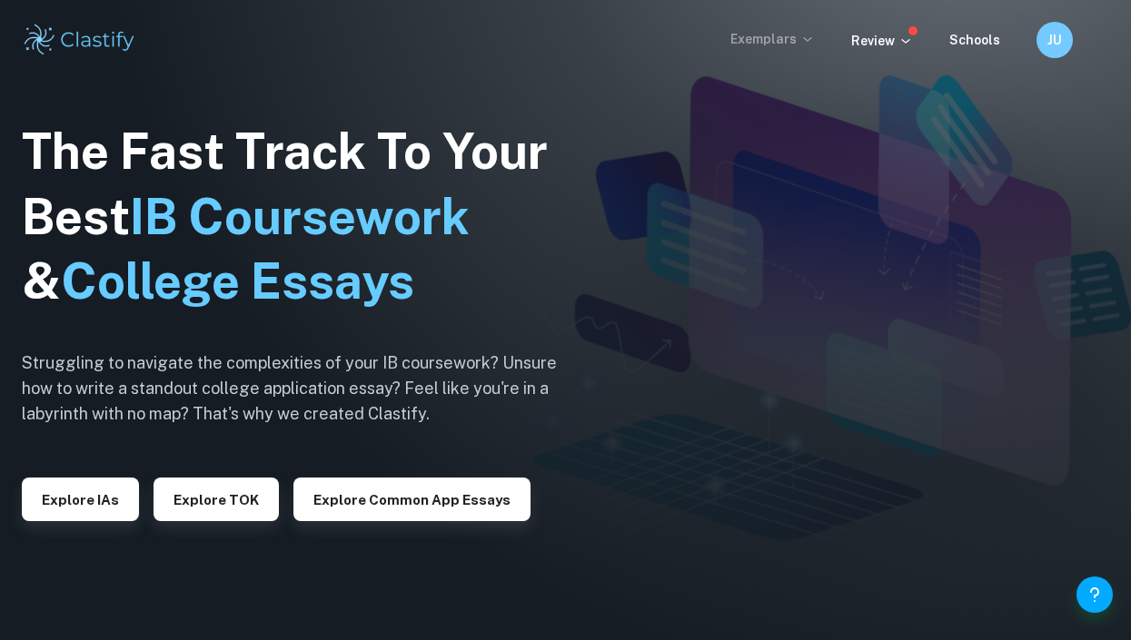
click at [556, 40] on p "Exemplars" at bounding box center [772, 39] width 84 height 20
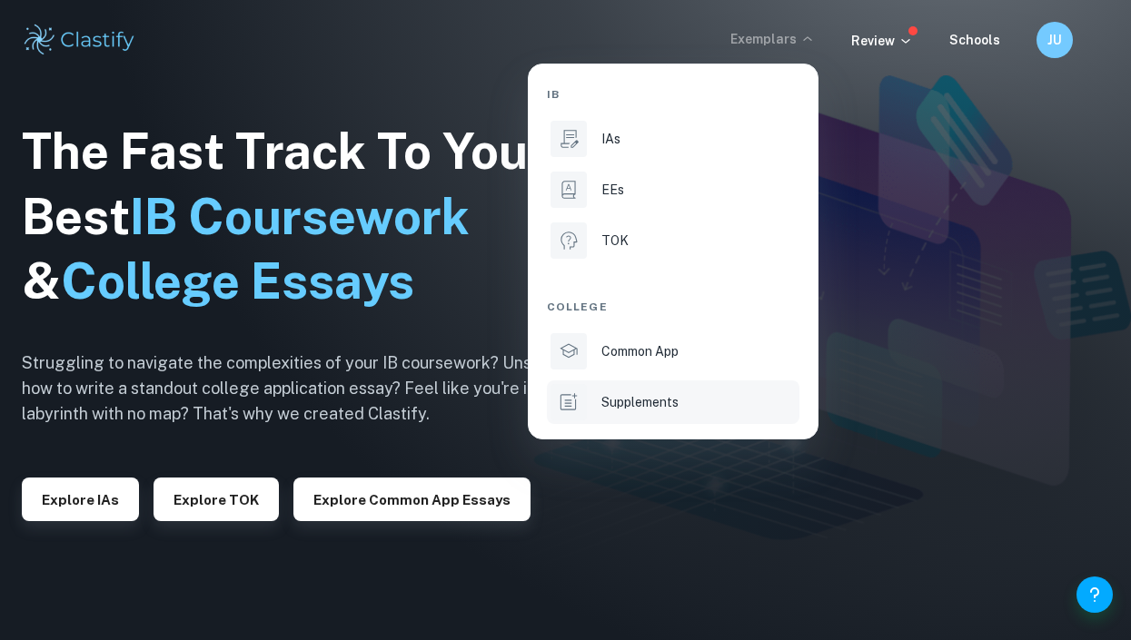
click at [556, 396] on p "Supplements" at bounding box center [639, 402] width 77 height 20
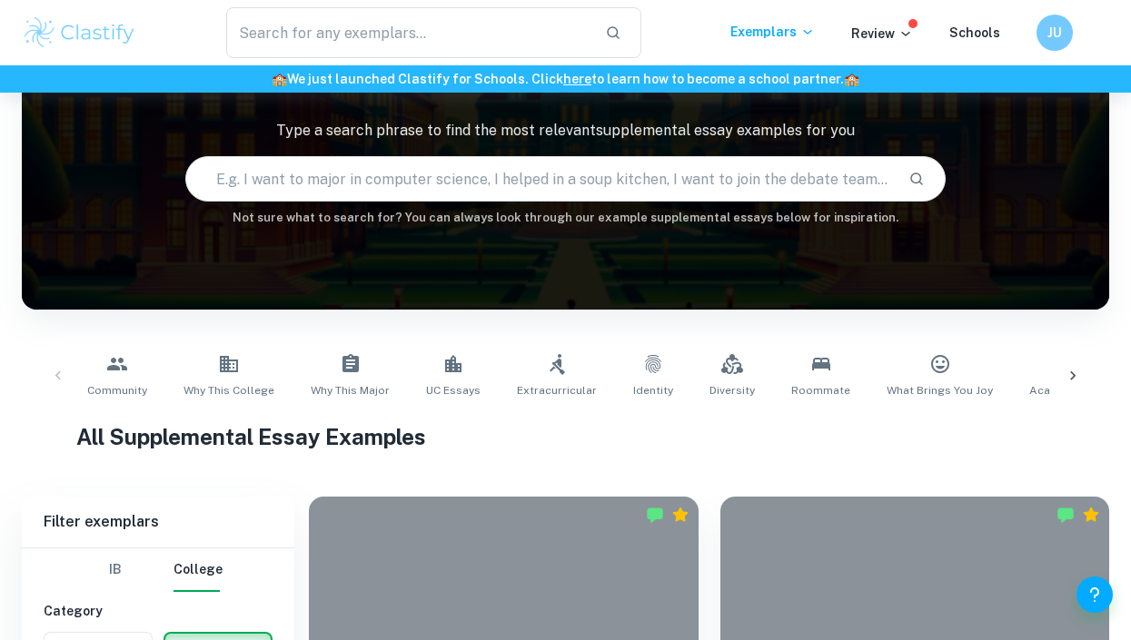
scroll to position [97, 0]
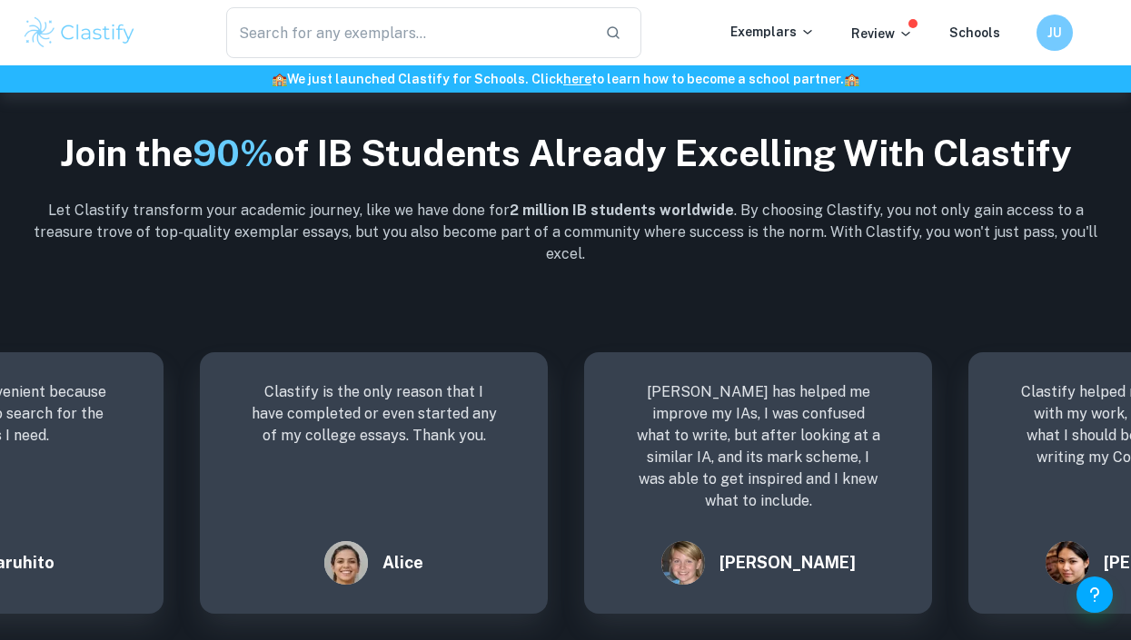
scroll to position [2329, 0]
